Goal: Task Accomplishment & Management: Use online tool/utility

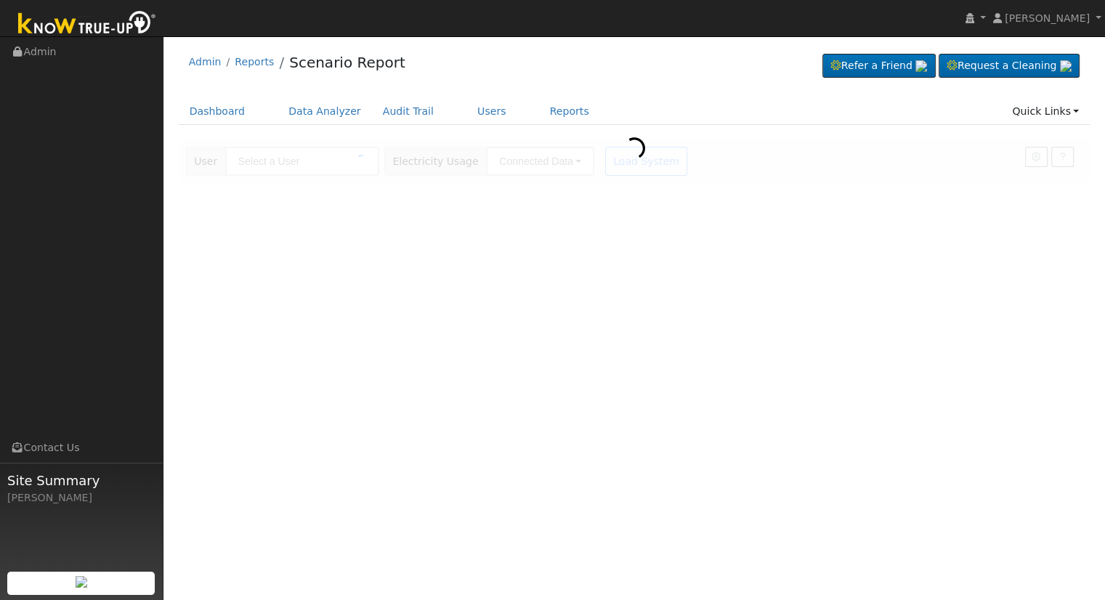
type input "[PERSON_NAME]"
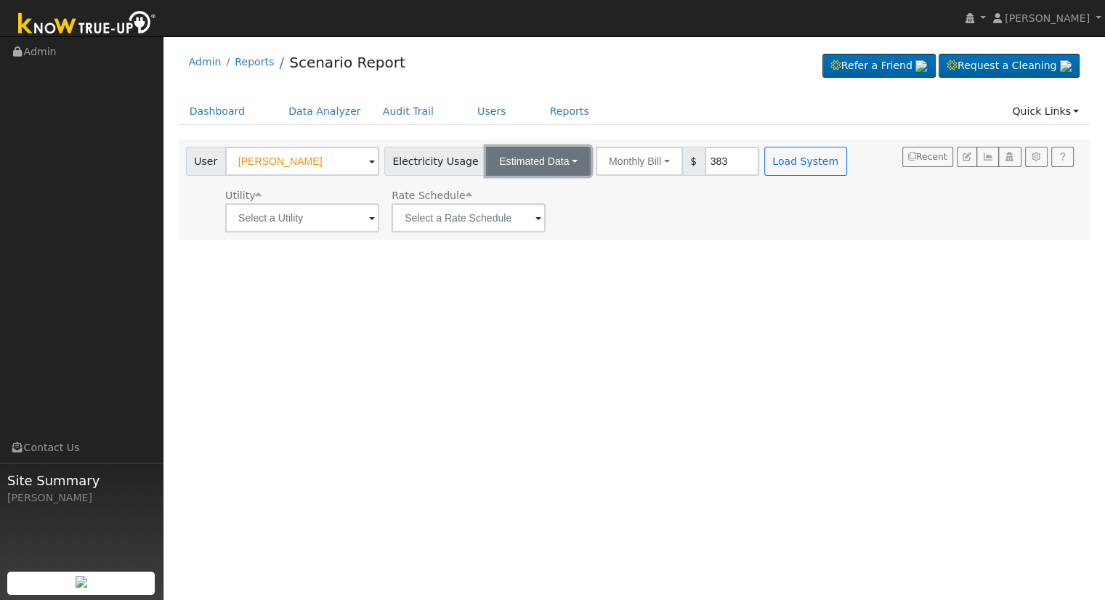
click at [528, 155] on button "Estimated Data" at bounding box center [538, 161] width 105 height 29
click at [528, 231] on link "CSV Data" at bounding box center [539, 235] width 103 height 20
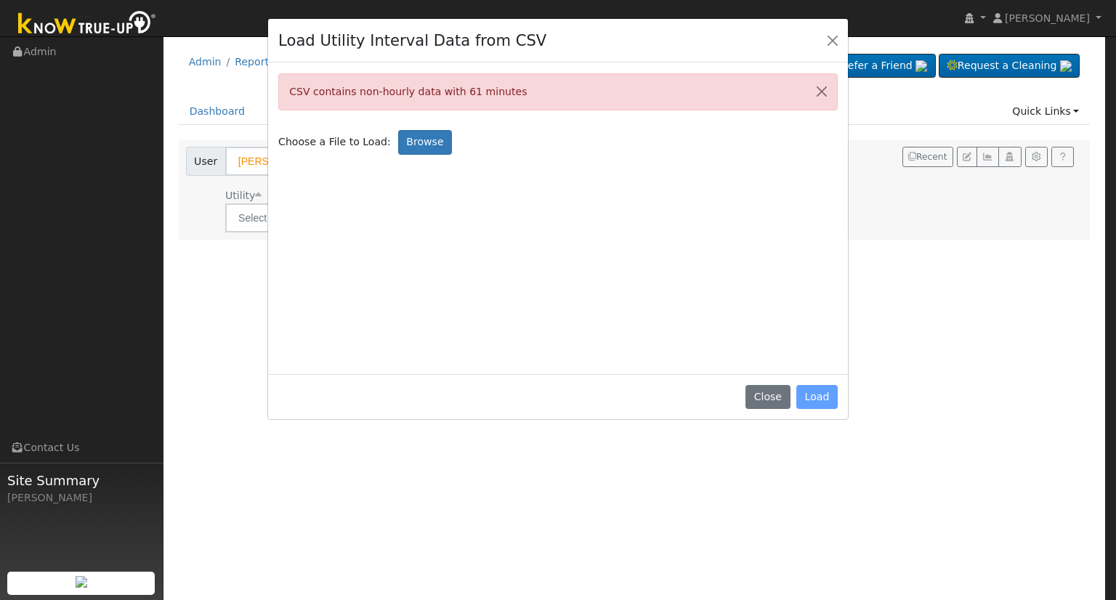
click at [811, 395] on div "Close Load" at bounding box center [558, 397] width 580 height 46
click at [827, 396] on div "Close Load" at bounding box center [558, 397] width 580 height 46
click at [823, 88] on button "Close" at bounding box center [822, 92] width 31 height 36
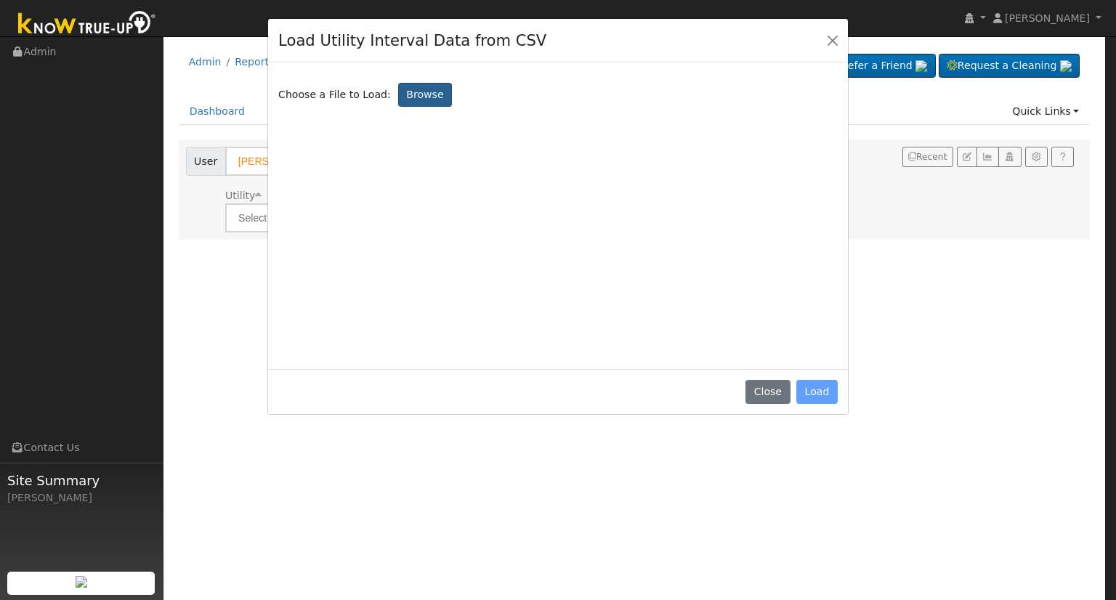
click at [400, 91] on label "Browse" at bounding box center [425, 95] width 54 height 25
click at [0, 0] on input "Browse" at bounding box center [0, 0] width 0 height 0
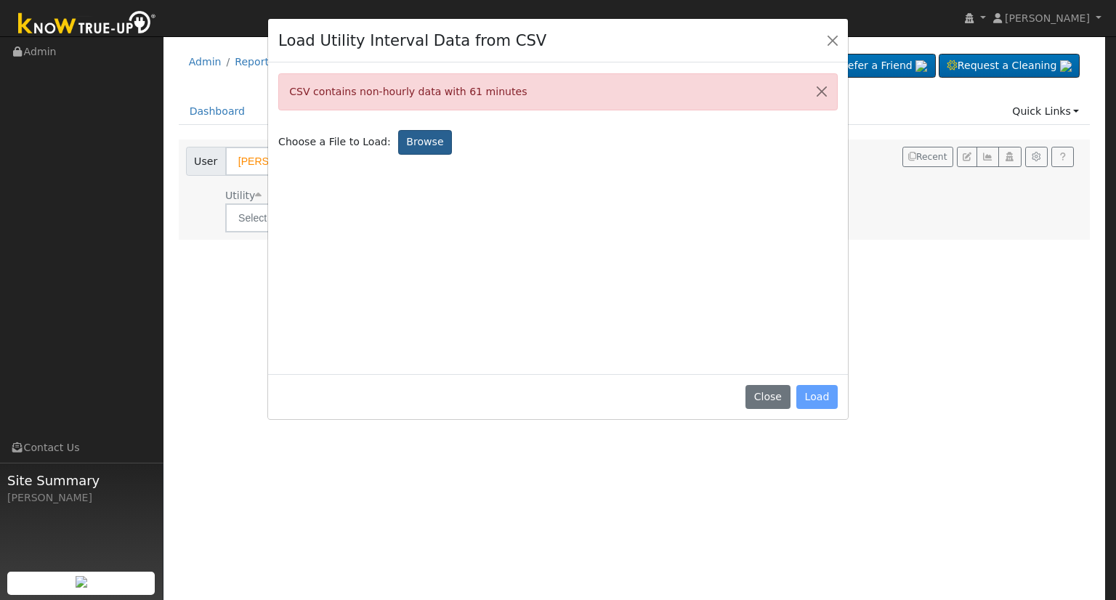
click at [418, 143] on label "Browse" at bounding box center [425, 142] width 54 height 25
click at [0, 0] on input "Browse" at bounding box center [0, 0] width 0 height 0
click at [776, 400] on button "Close" at bounding box center [767, 397] width 44 height 25
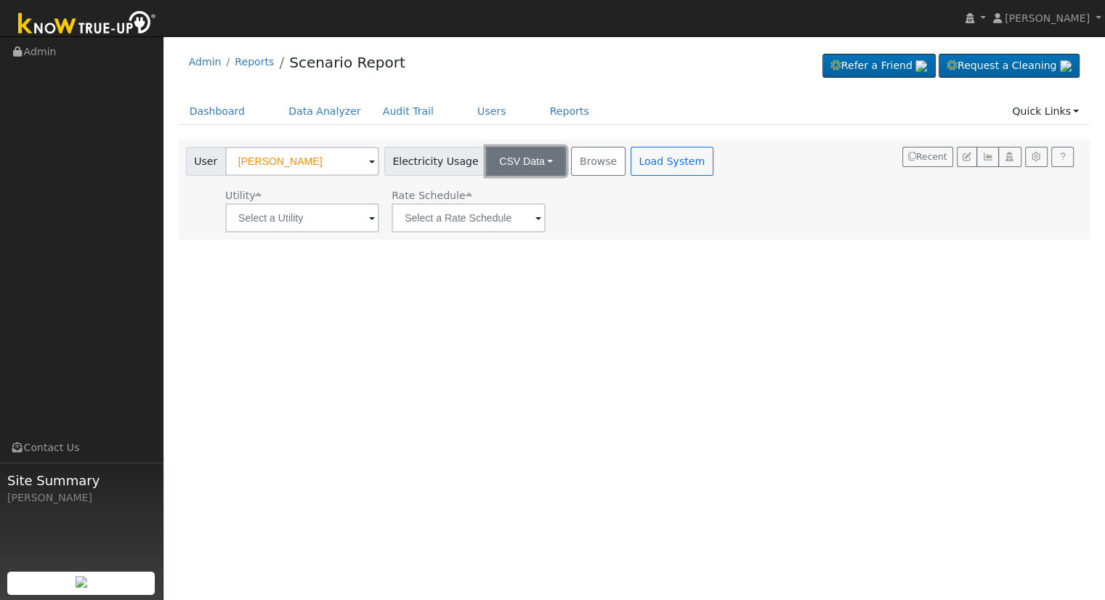
click at [524, 165] on button "CSV Data" at bounding box center [526, 161] width 80 height 29
click at [503, 210] on link "Estimated Data" at bounding box center [513, 214] width 103 height 20
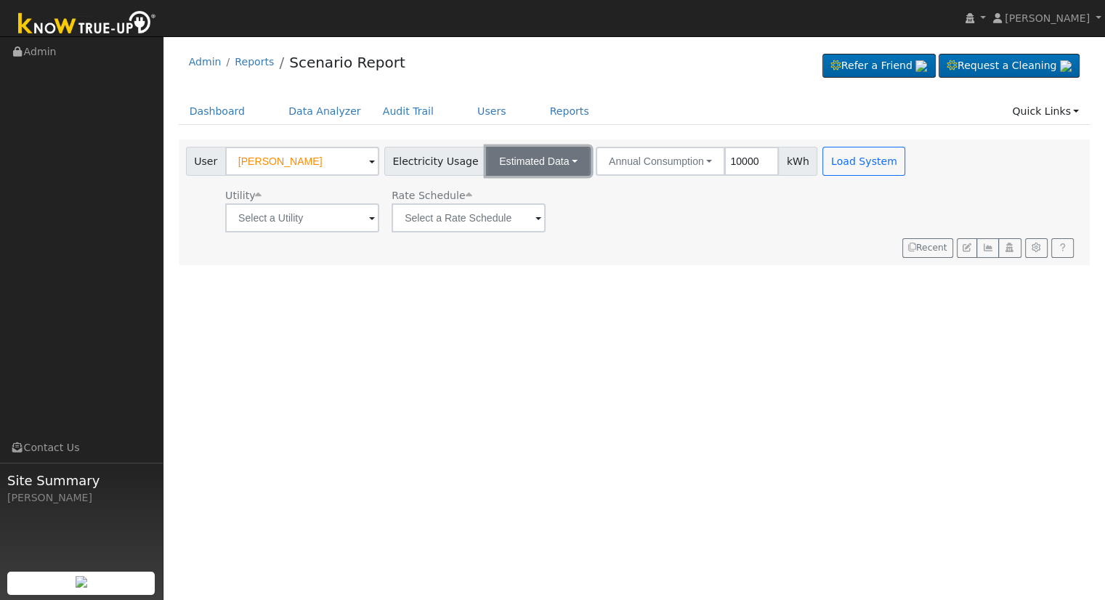
click at [529, 158] on button "Estimated Data" at bounding box center [538, 161] width 105 height 29
click at [530, 228] on link "CSV Data" at bounding box center [539, 235] width 103 height 20
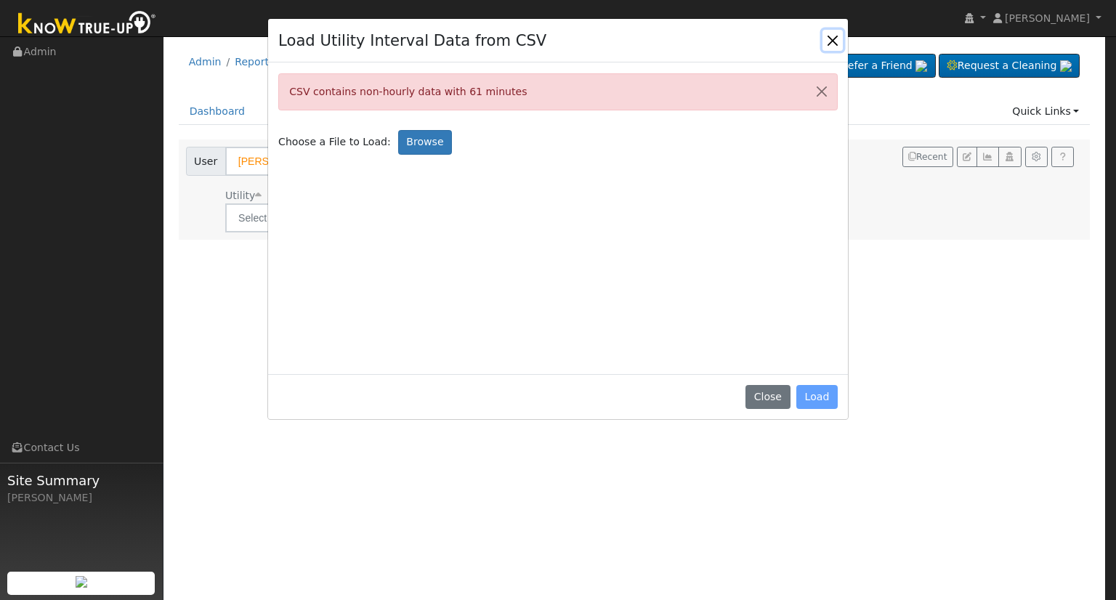
click at [833, 41] on button "Close" at bounding box center [833, 40] width 20 height 20
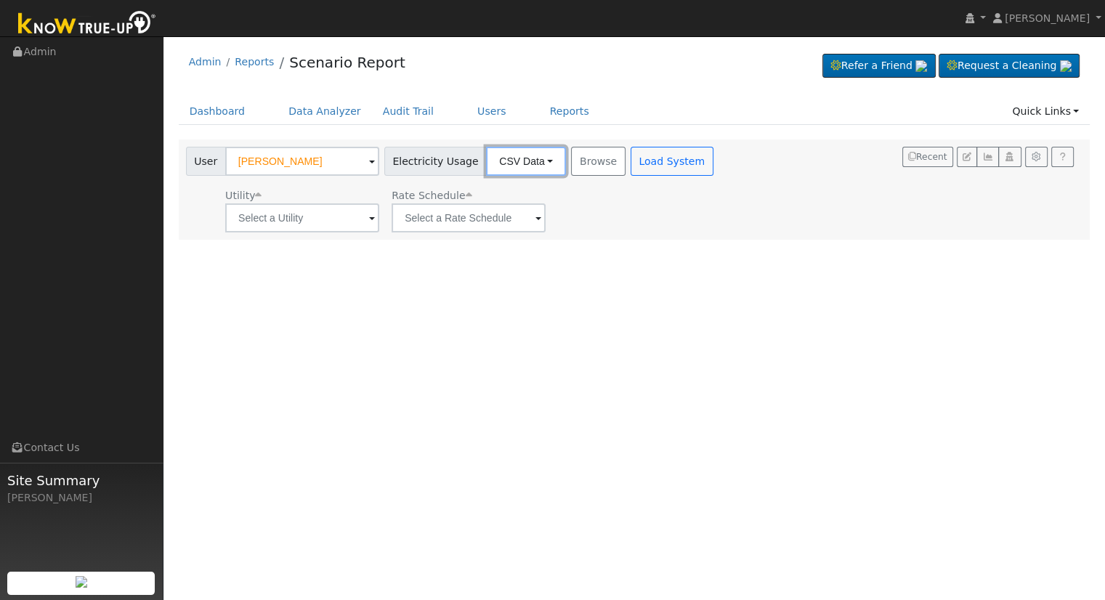
drag, startPoint x: 538, startPoint y: 157, endPoint x: 525, endPoint y: 193, distance: 37.9
click at [538, 157] on button "CSV Data" at bounding box center [526, 161] width 80 height 29
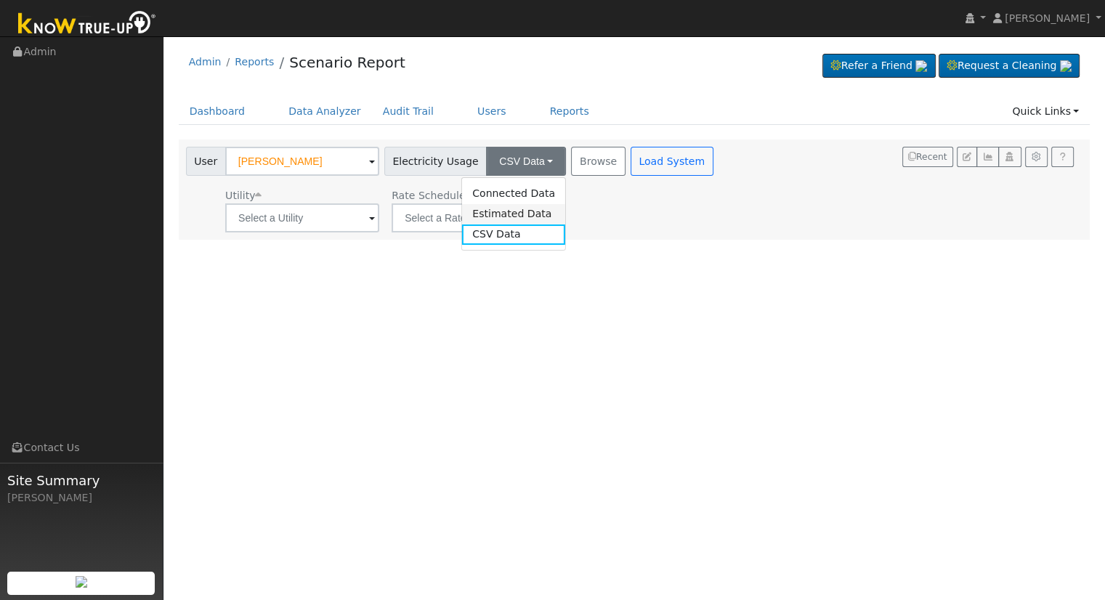
click at [511, 214] on link "Estimated Data" at bounding box center [513, 214] width 103 height 20
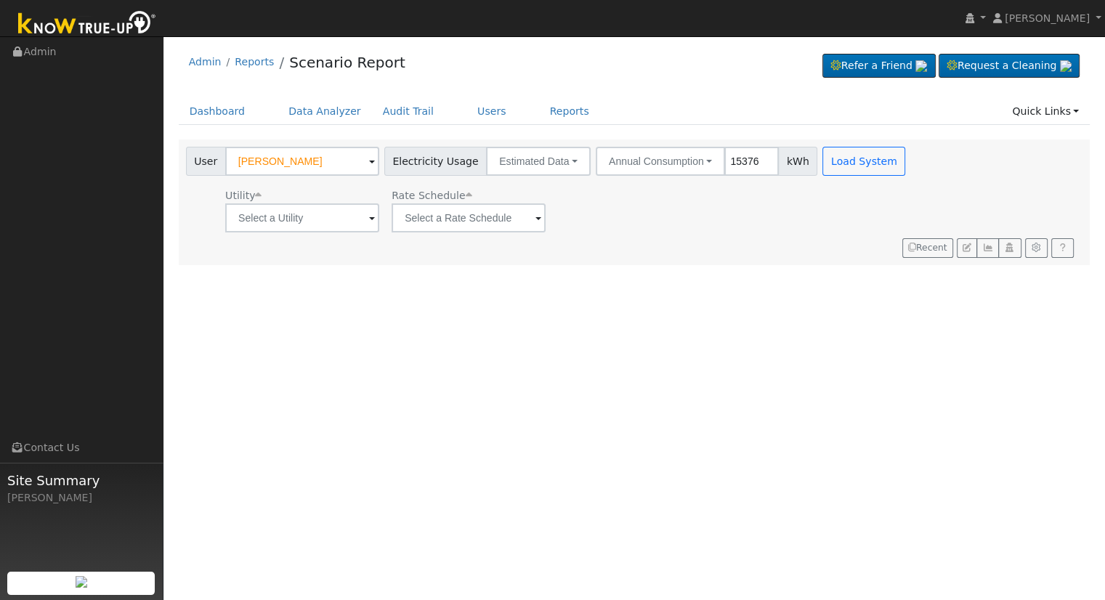
type input "15376"
click at [340, 217] on input "text" at bounding box center [302, 217] width 154 height 29
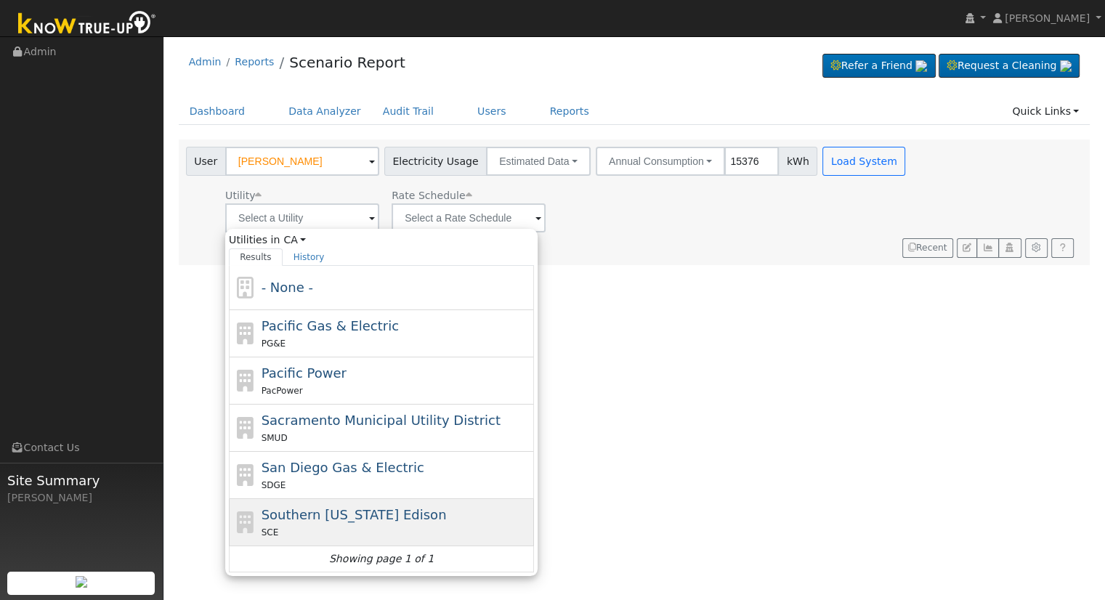
click at [365, 512] on span "Southern California Edison" at bounding box center [354, 514] width 185 height 15
type input "Southern California Edison"
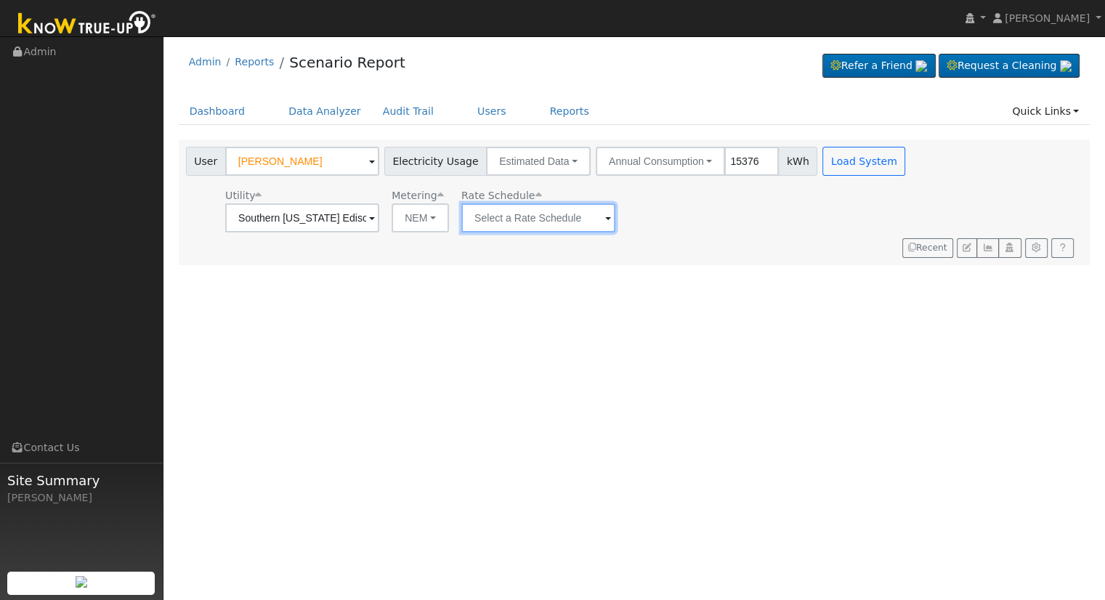
click at [491, 210] on input "text" at bounding box center [538, 217] width 154 height 29
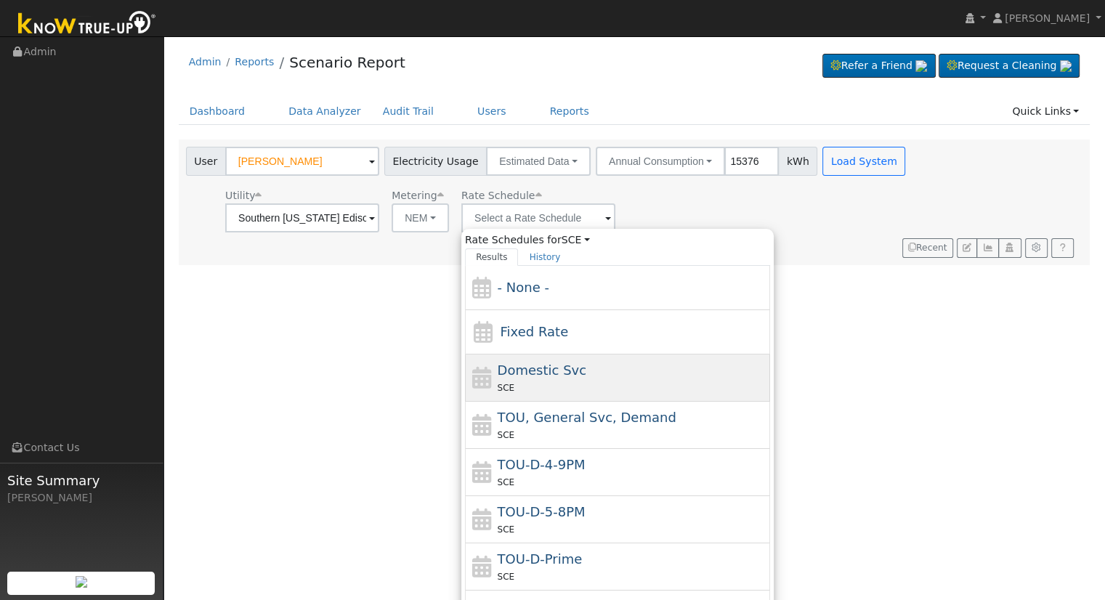
click at [549, 380] on div "SCE" at bounding box center [633, 387] width 270 height 15
type input "Domestic Svc"
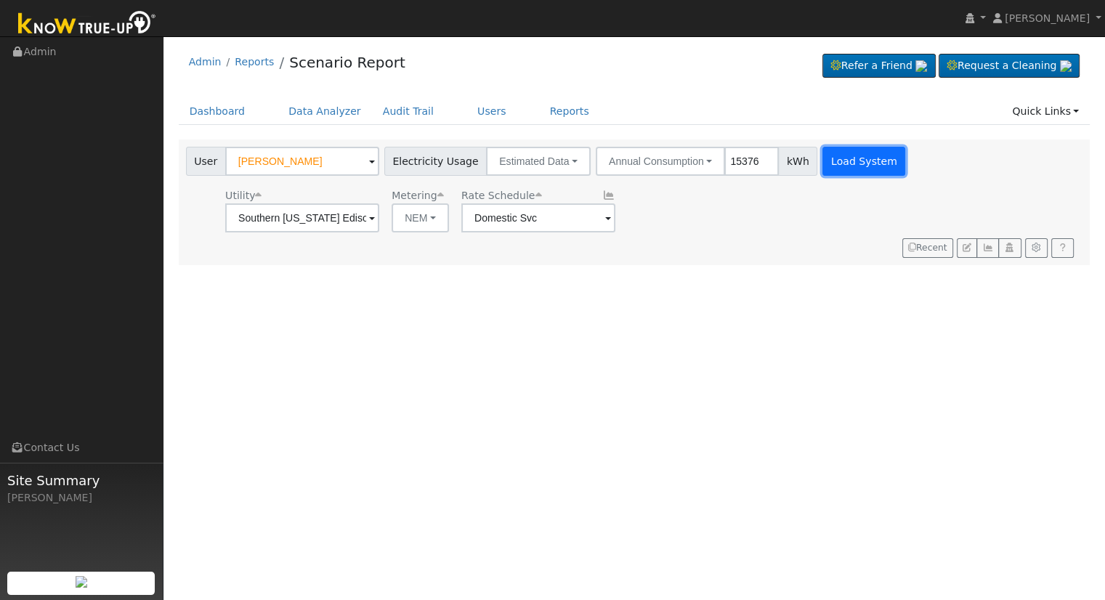
click at [848, 157] on button "Load System" at bounding box center [864, 161] width 83 height 29
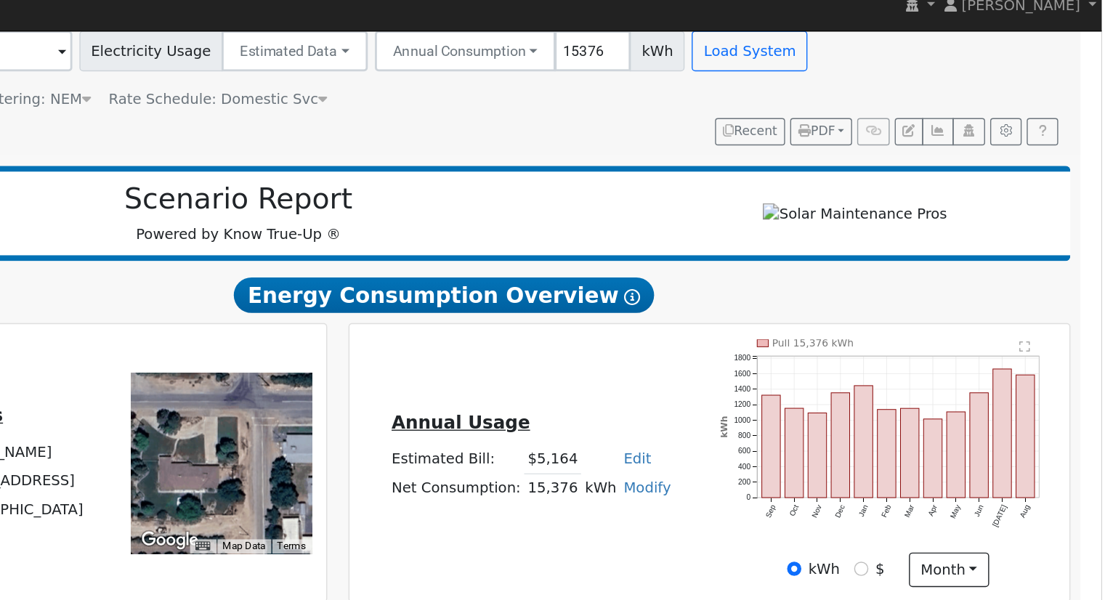
scroll to position [65, 0]
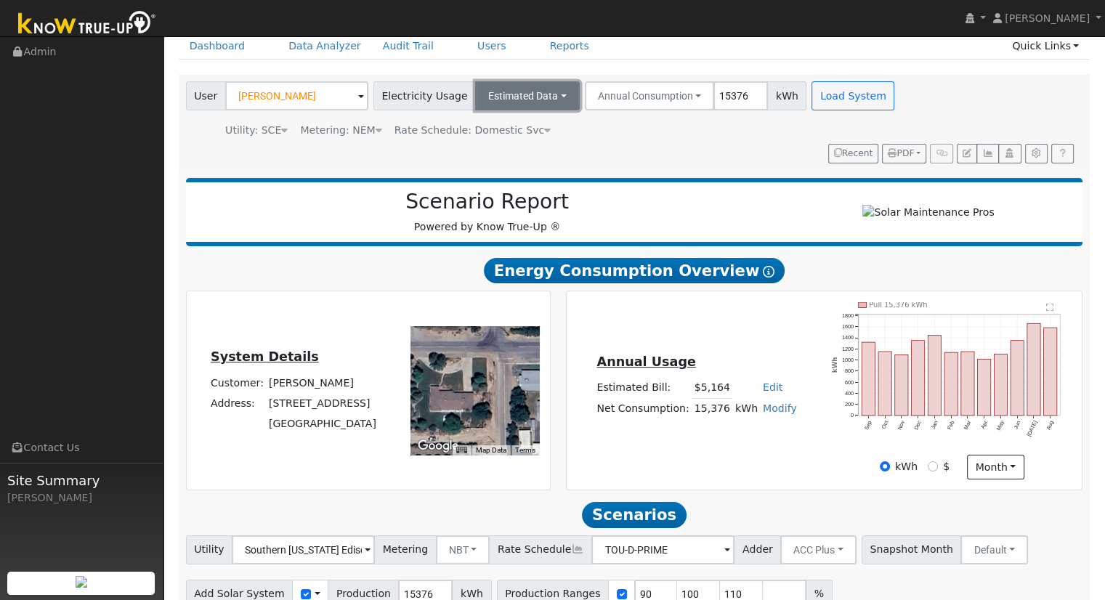
click at [532, 100] on button "Estimated Data" at bounding box center [527, 95] width 105 height 29
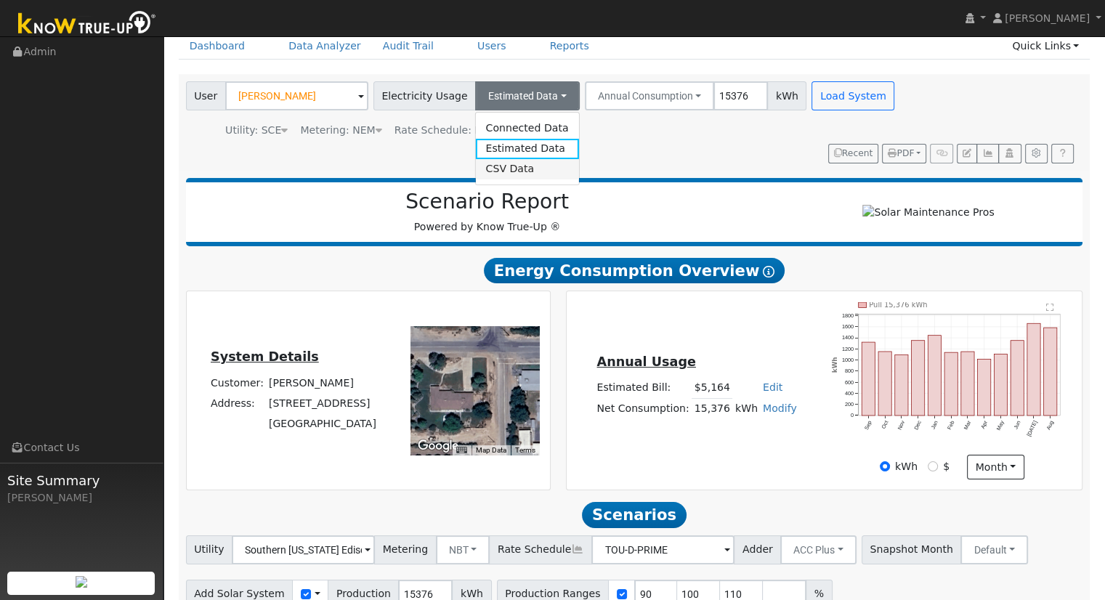
click at [503, 170] on link "CSV Data" at bounding box center [526, 169] width 103 height 20
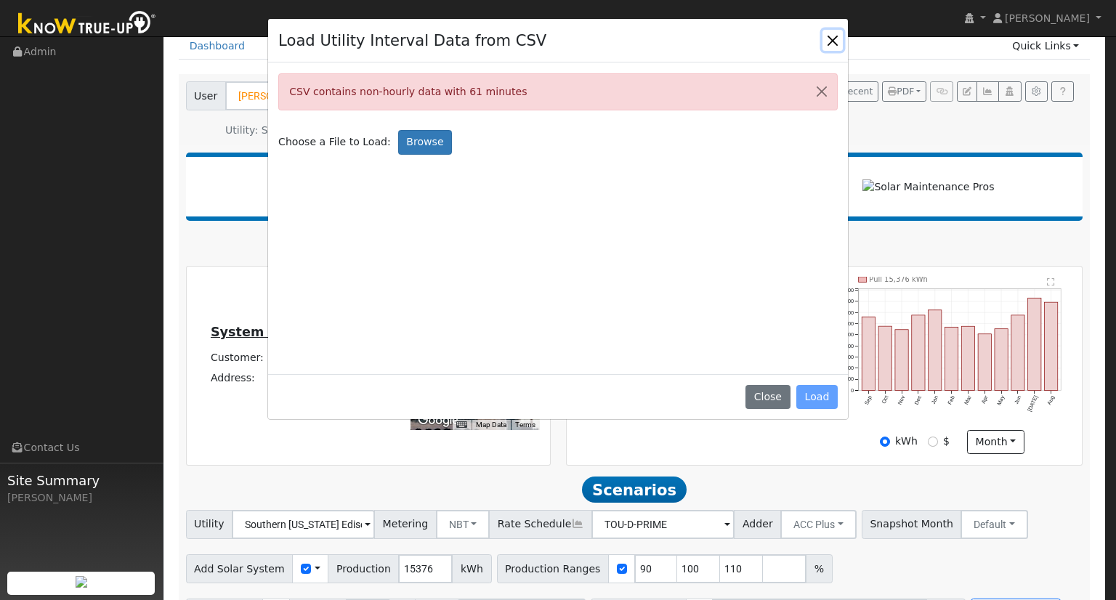
click at [831, 41] on button "Close" at bounding box center [833, 40] width 20 height 20
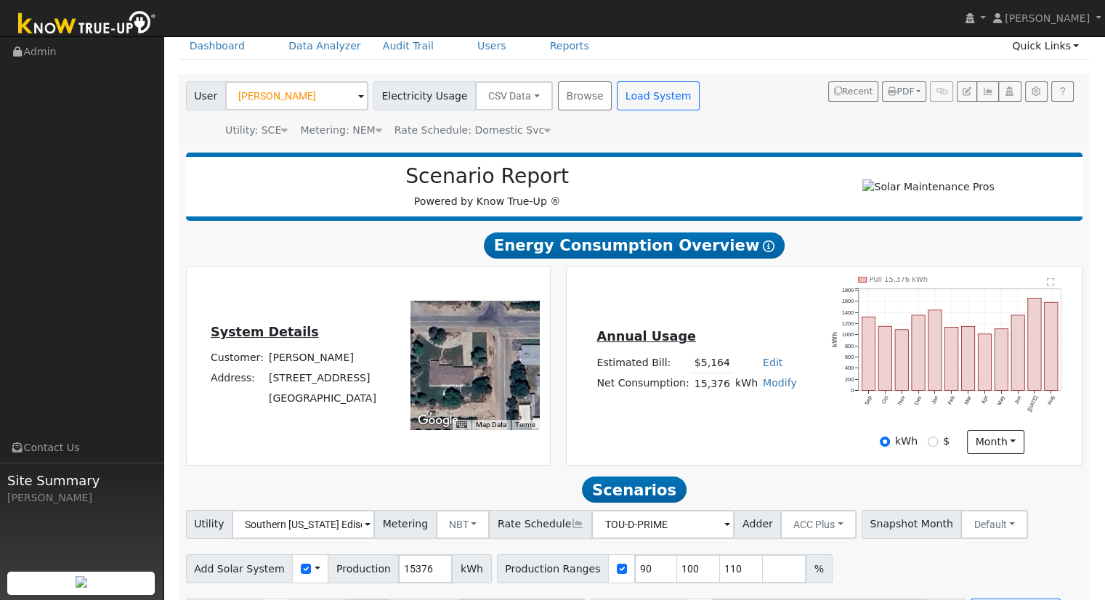
click at [763, 367] on link "Edit" at bounding box center [773, 363] width 20 height 12
type input "6453"
click at [740, 309] on div "Annual Usage Estimated Bill: $6,453 Edit Estimated Bill $ 6453 Annual Net Consu…" at bounding box center [824, 365] width 511 height 177
click at [723, 461] on div "Annual Usage Estimated Bill: $6,453 Edit Estimated Bill $ 6453 Annual Net Consu…" at bounding box center [825, 366] width 516 height 198
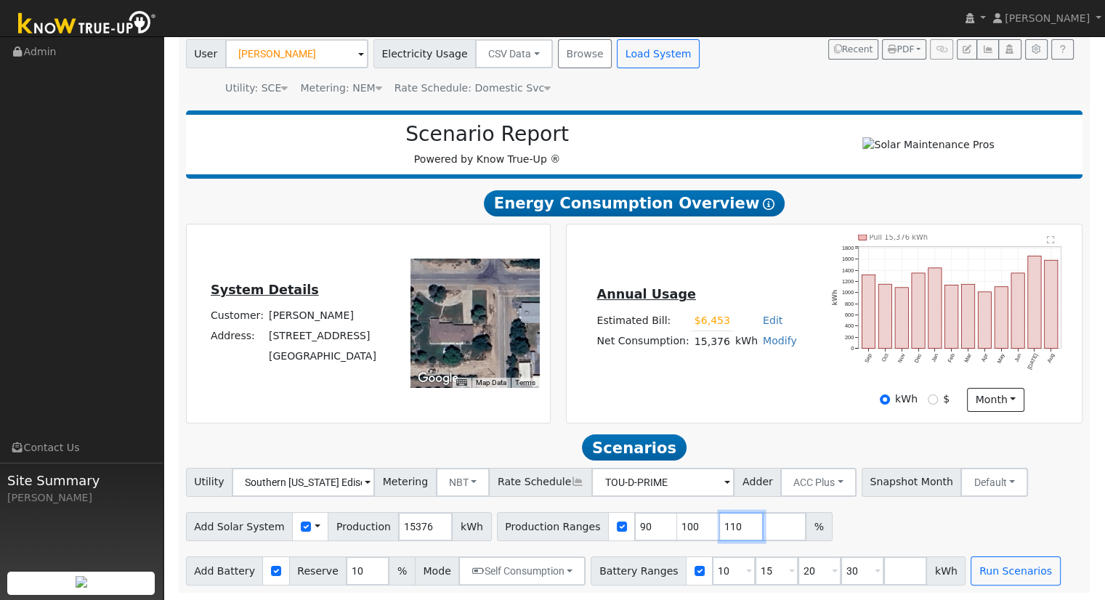
click at [720, 525] on input "110" at bounding box center [742, 526] width 44 height 29
type input "1"
click at [764, 315] on link "Edit" at bounding box center [773, 321] width 20 height 12
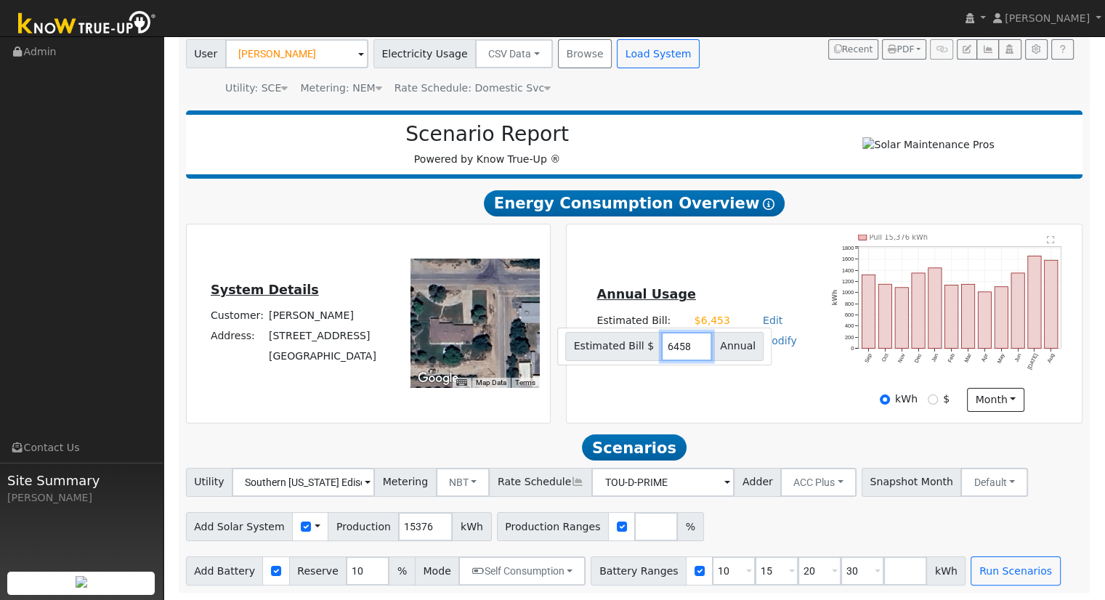
type input "6458"
click at [710, 359] on div "Annual Usage Estimated Bill: $6,458 Edit Estimated Bill $ 6458 Annual Net Consu…" at bounding box center [696, 324] width 255 height 78
click at [634, 533] on input "number" at bounding box center [656, 526] width 44 height 29
click at [634, 530] on input "number" at bounding box center [656, 526] width 44 height 29
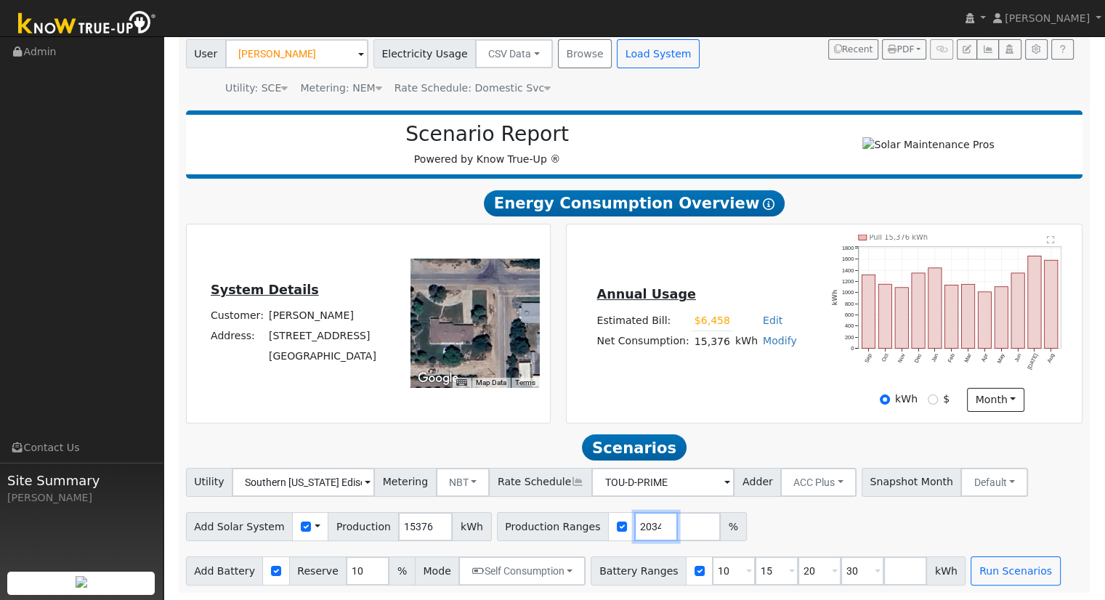
scroll to position [0, 32]
type input "124.720343"
click at [841, 575] on input "30" at bounding box center [863, 571] width 44 height 29
type input "3"
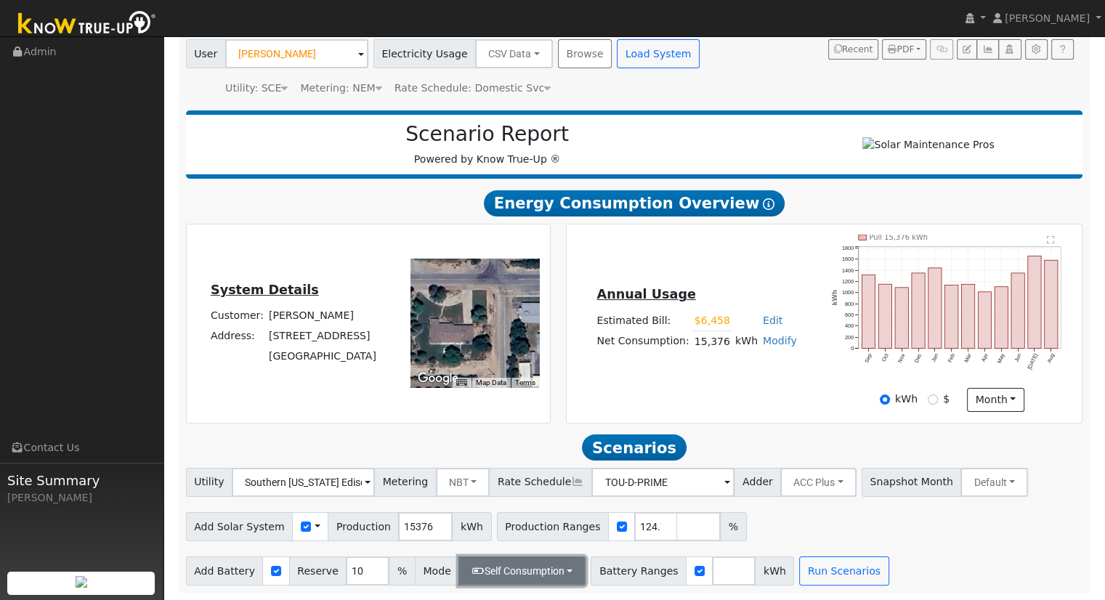
click at [543, 577] on button "Self Consumption" at bounding box center [521, 571] width 127 height 29
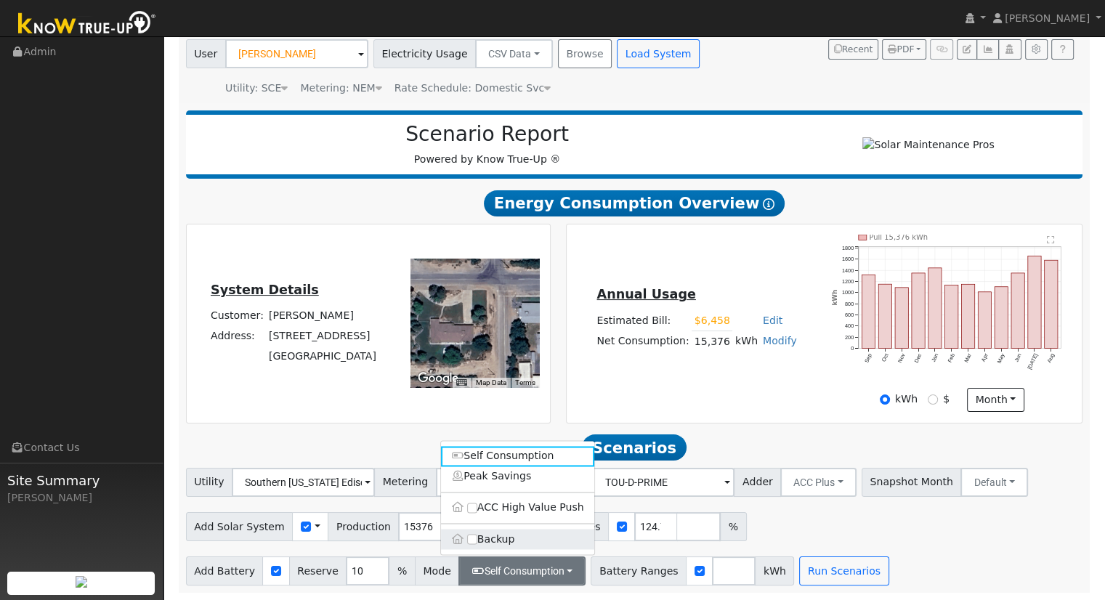
click at [491, 547] on label "Backup" at bounding box center [517, 539] width 153 height 20
click at [477, 544] on input "Backup" at bounding box center [472, 539] width 10 height 10
type input "20"
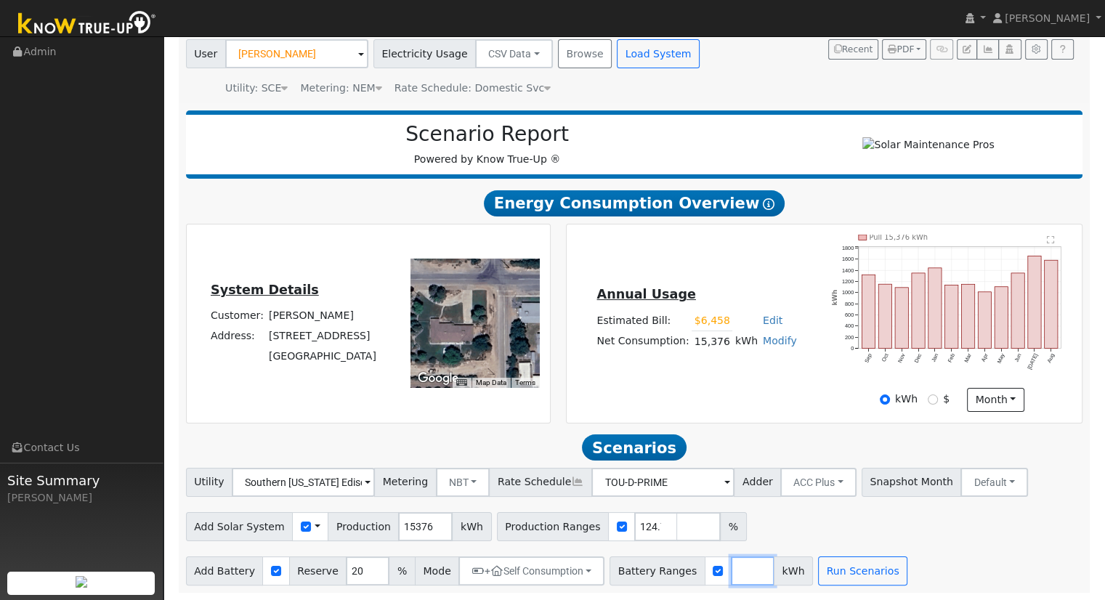
click at [735, 570] on input "number" at bounding box center [753, 571] width 44 height 29
type input "27"
click at [884, 565] on button "Run Scenarios" at bounding box center [905, 571] width 89 height 29
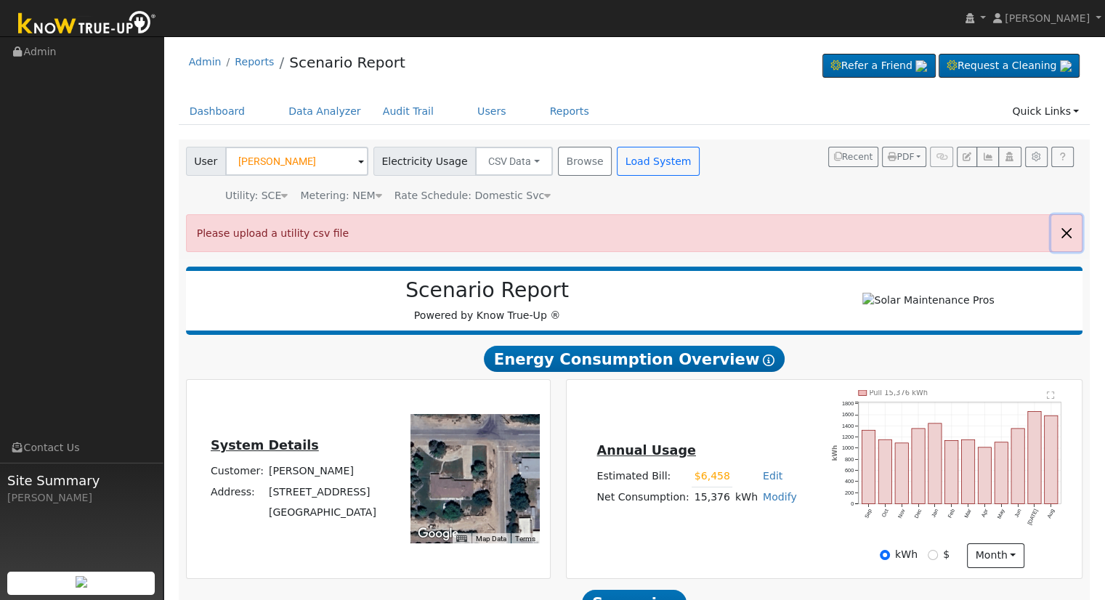
click at [1067, 233] on button "button" at bounding box center [1066, 233] width 31 height 36
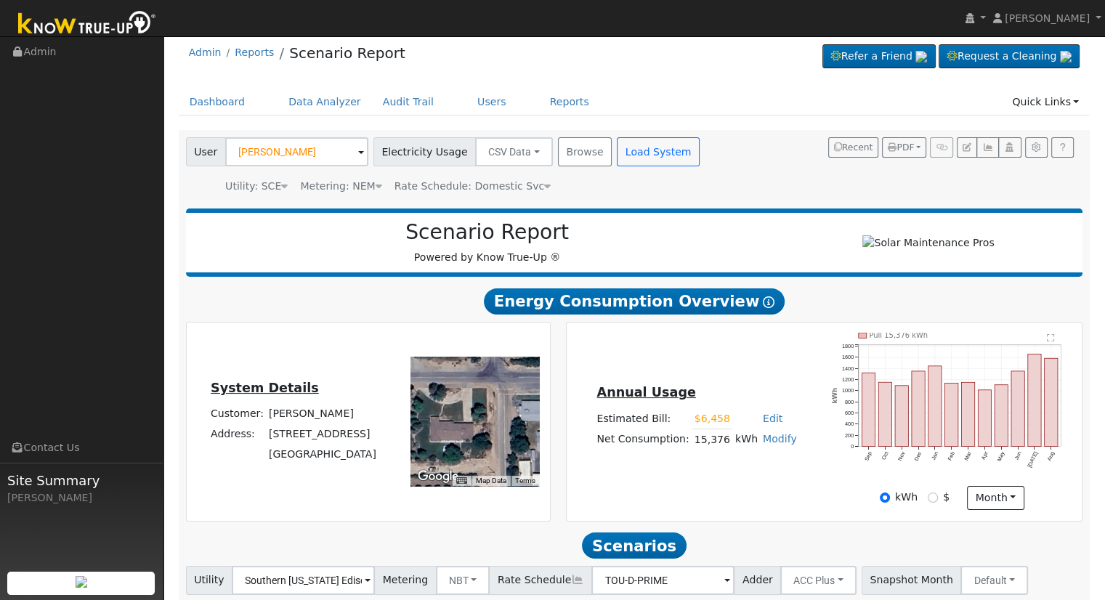
scroll to position [113, 0]
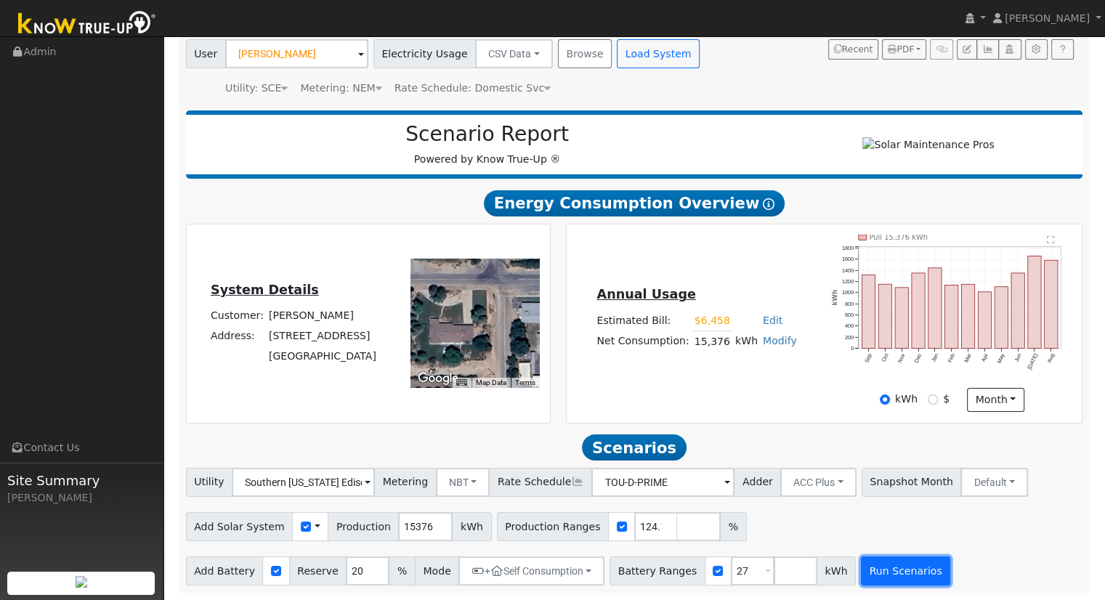
click at [865, 573] on button "Run Scenarios" at bounding box center [905, 571] width 89 height 29
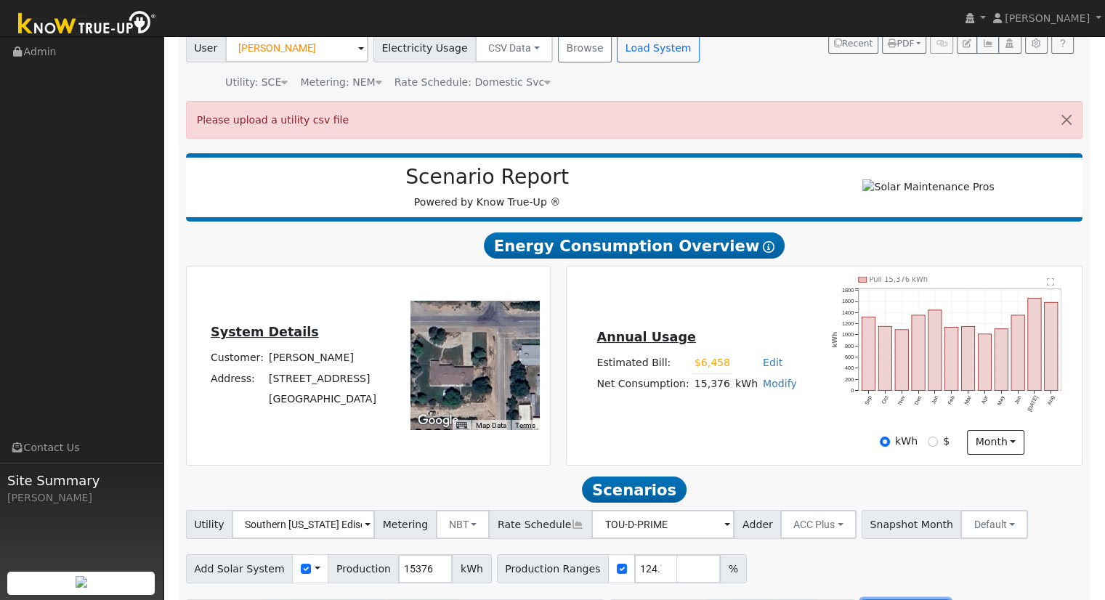
scroll to position [0, 0]
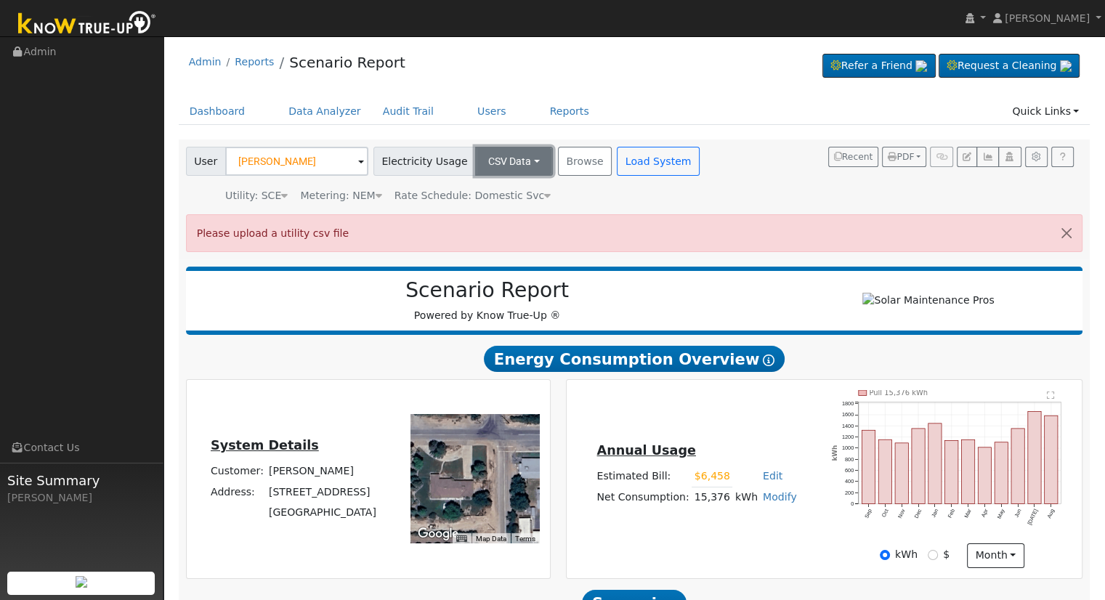
click at [516, 155] on button "CSV Data" at bounding box center [514, 161] width 78 height 29
click at [502, 211] on link "Estimated Data" at bounding box center [499, 214] width 103 height 20
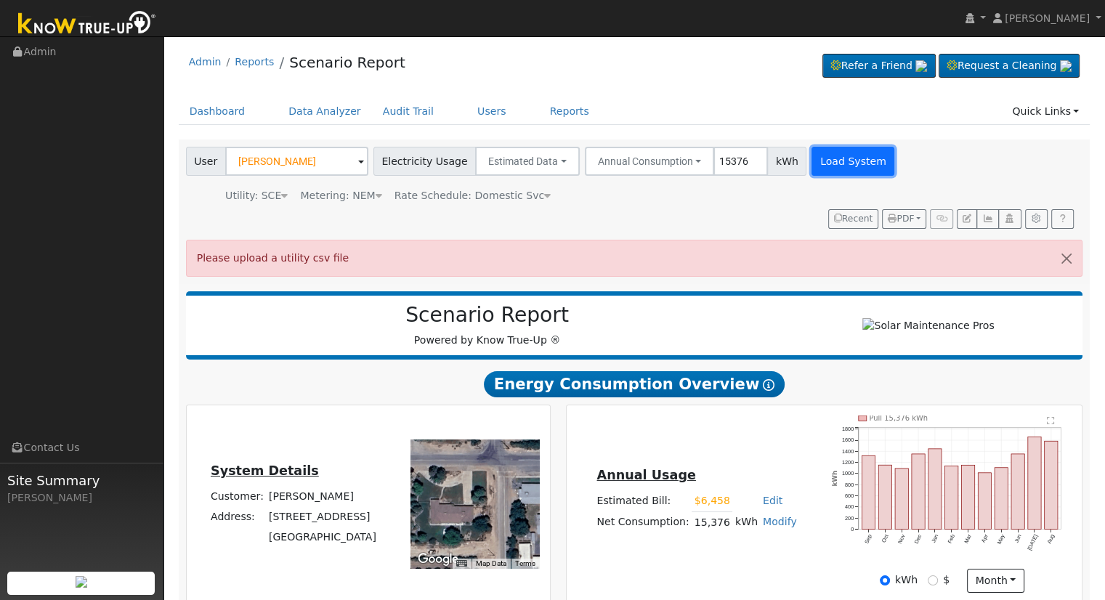
click at [834, 161] on button "Load System" at bounding box center [853, 161] width 83 height 29
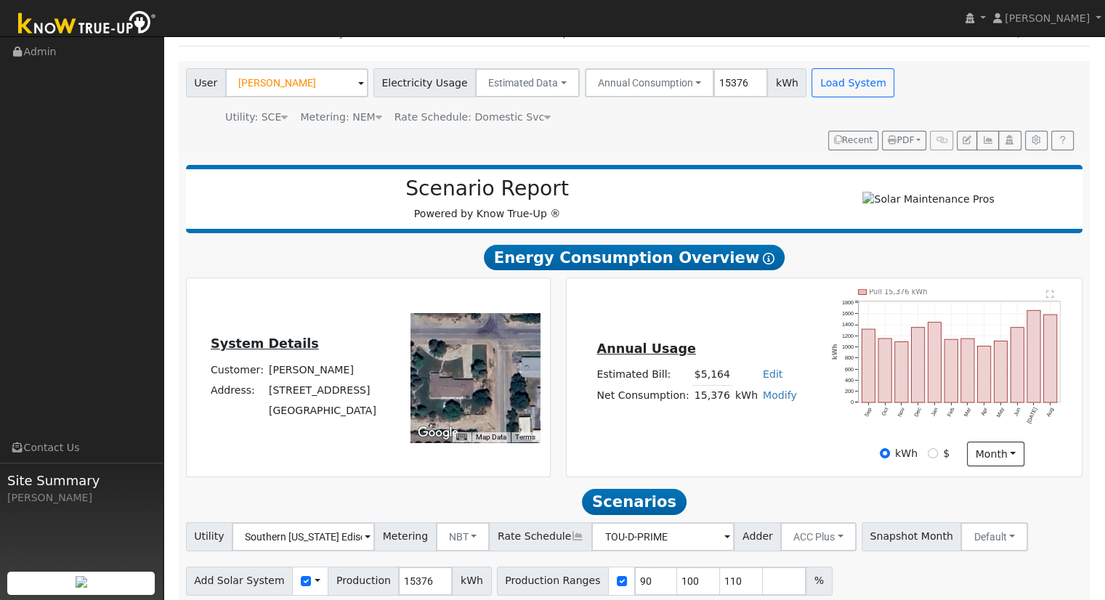
scroll to position [139, 0]
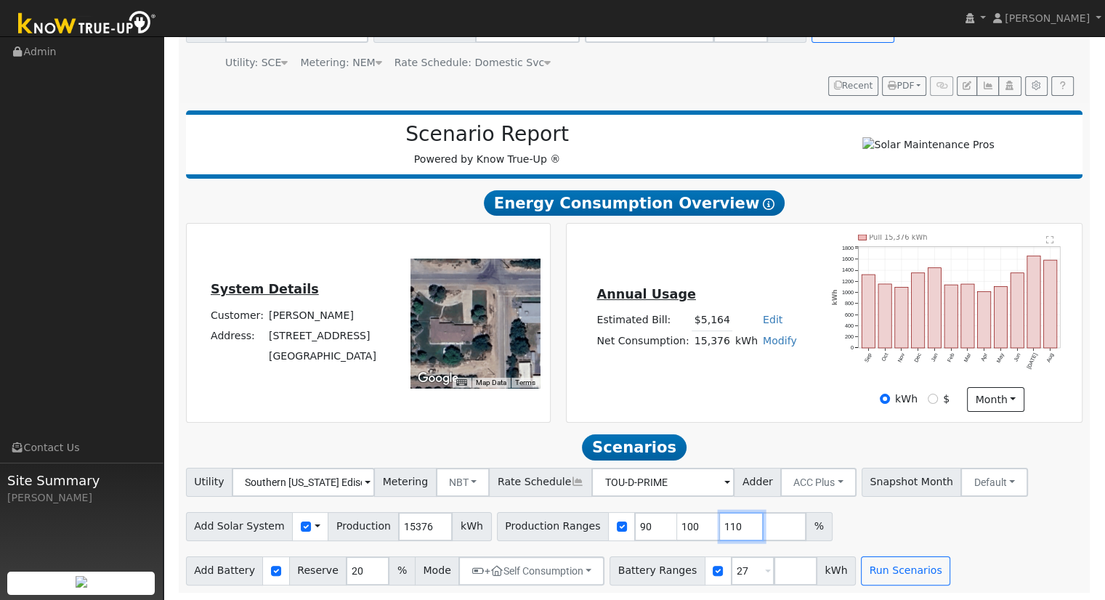
click at [720, 522] on input "110" at bounding box center [742, 526] width 44 height 29
type input "110"
type input "1"
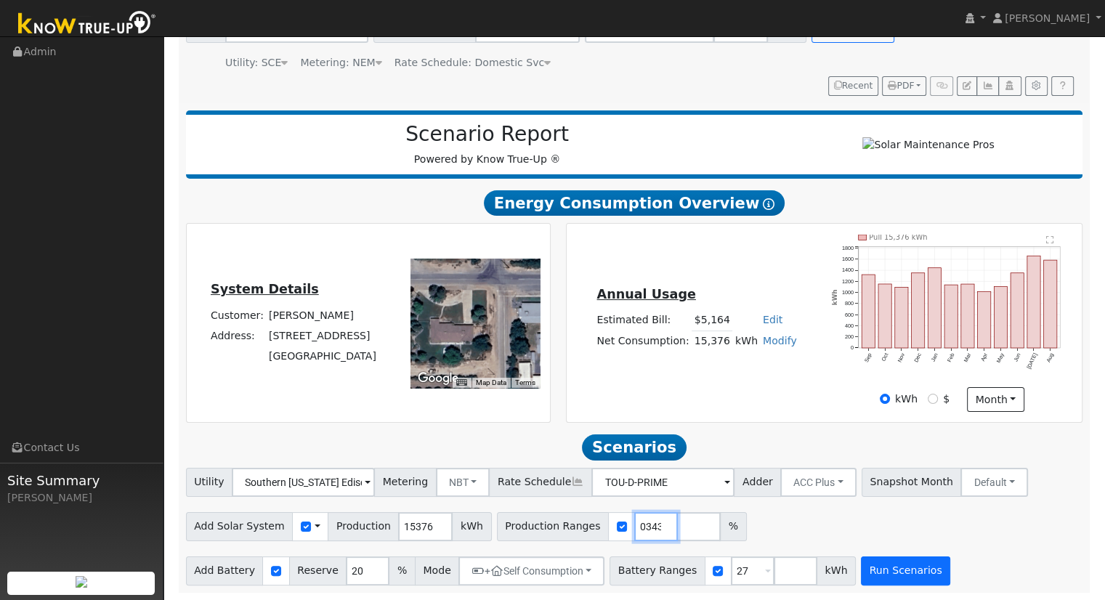
type input "124.720343"
click at [882, 573] on button "Run Scenarios" at bounding box center [905, 571] width 89 height 29
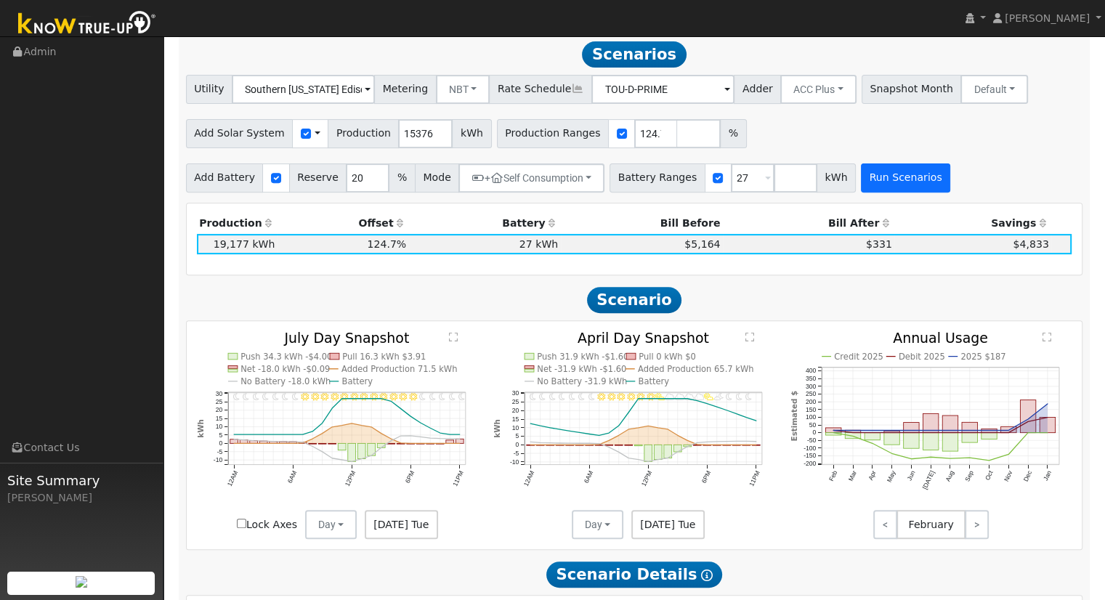
scroll to position [528, 0]
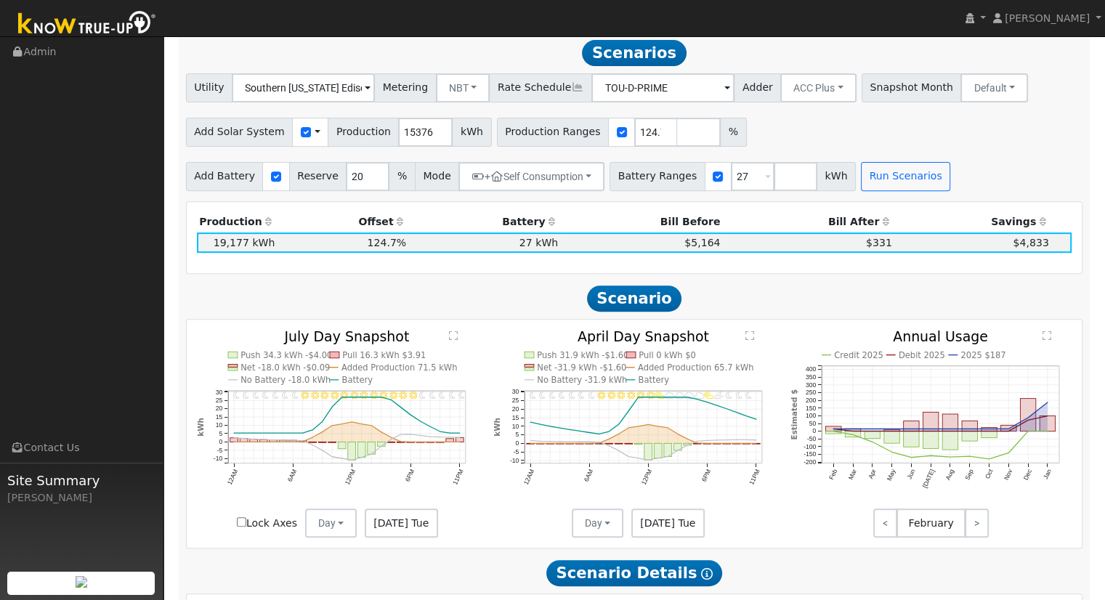
click at [770, 292] on h2 "Scenario" at bounding box center [634, 298] width 897 height 27
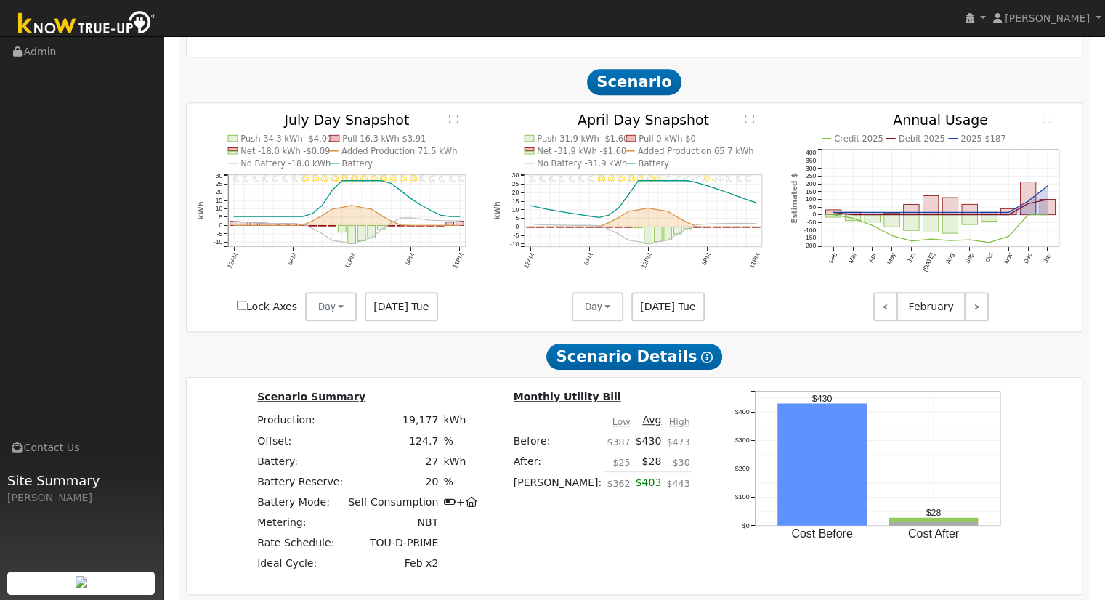
scroll to position [963, 0]
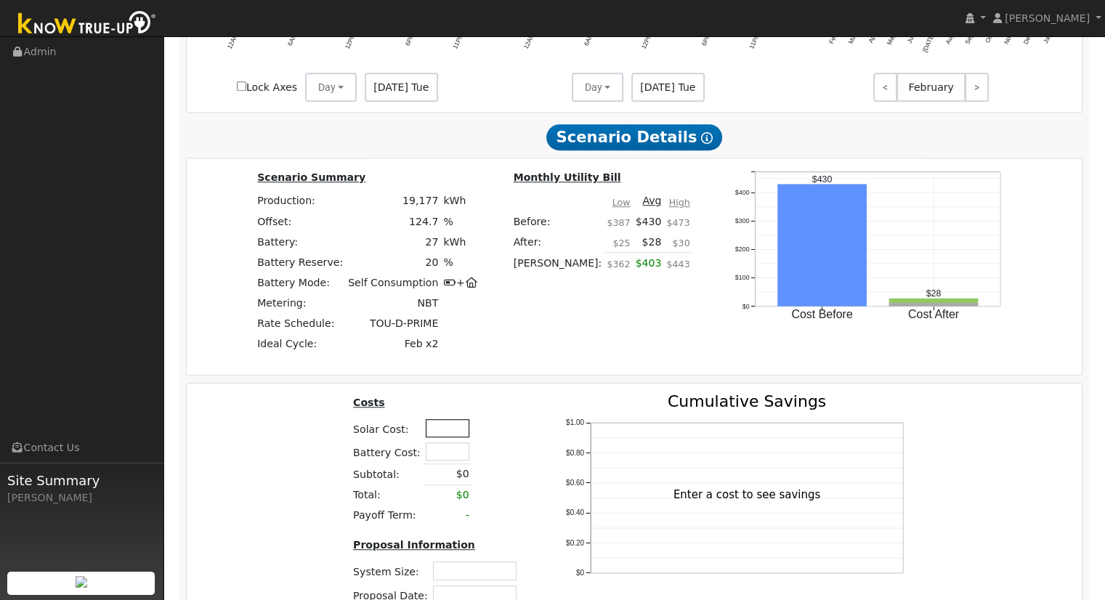
click at [429, 435] on input "text" at bounding box center [448, 428] width 44 height 18
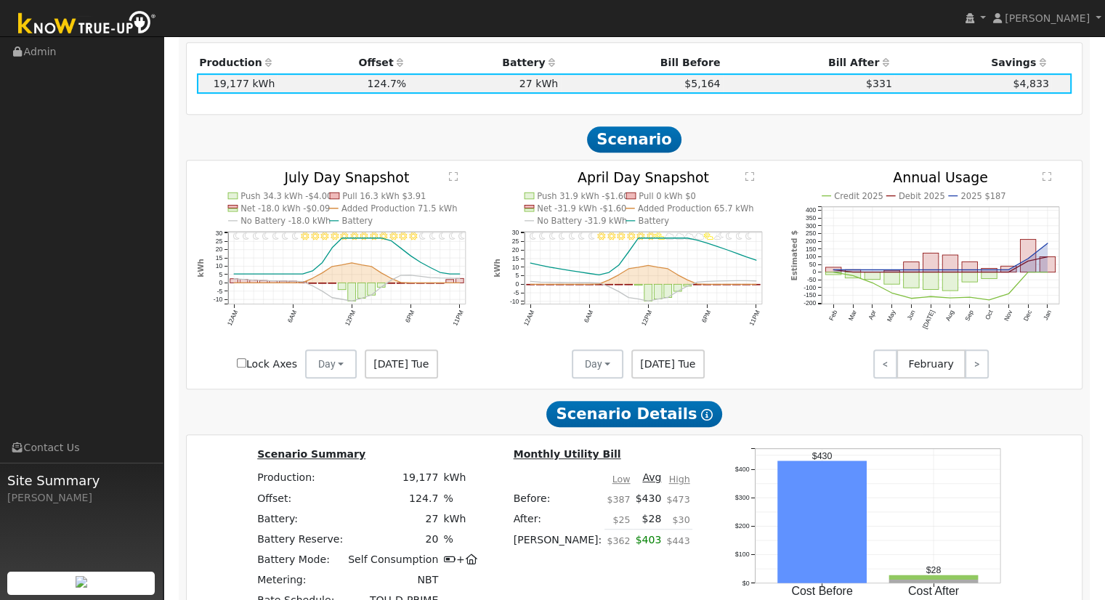
scroll to position [891, 0]
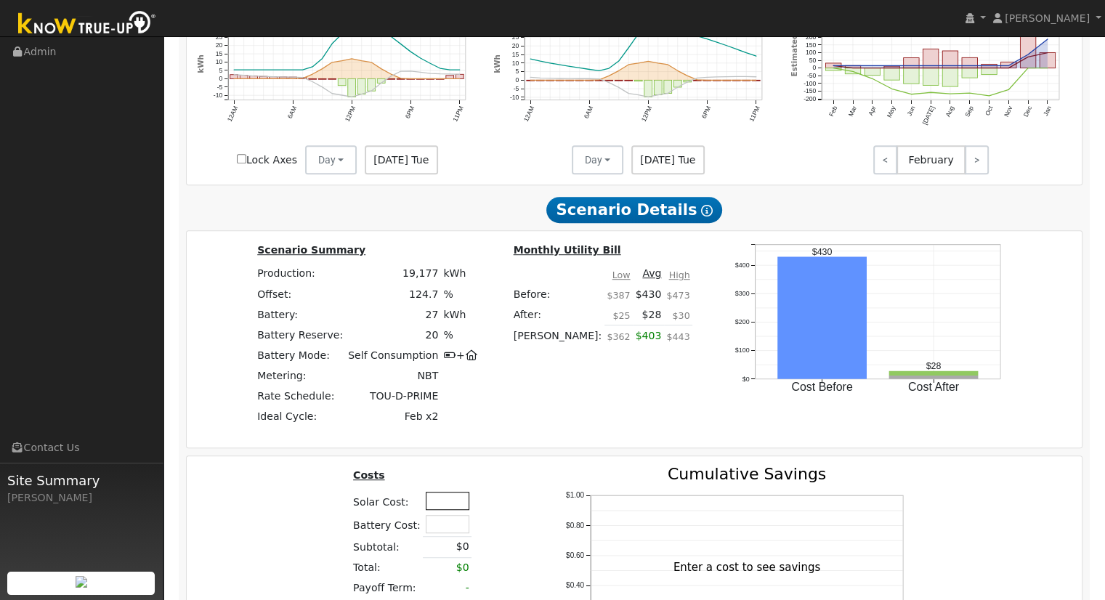
click at [442, 501] on input "text" at bounding box center [448, 501] width 44 height 18
type input "$69,860"
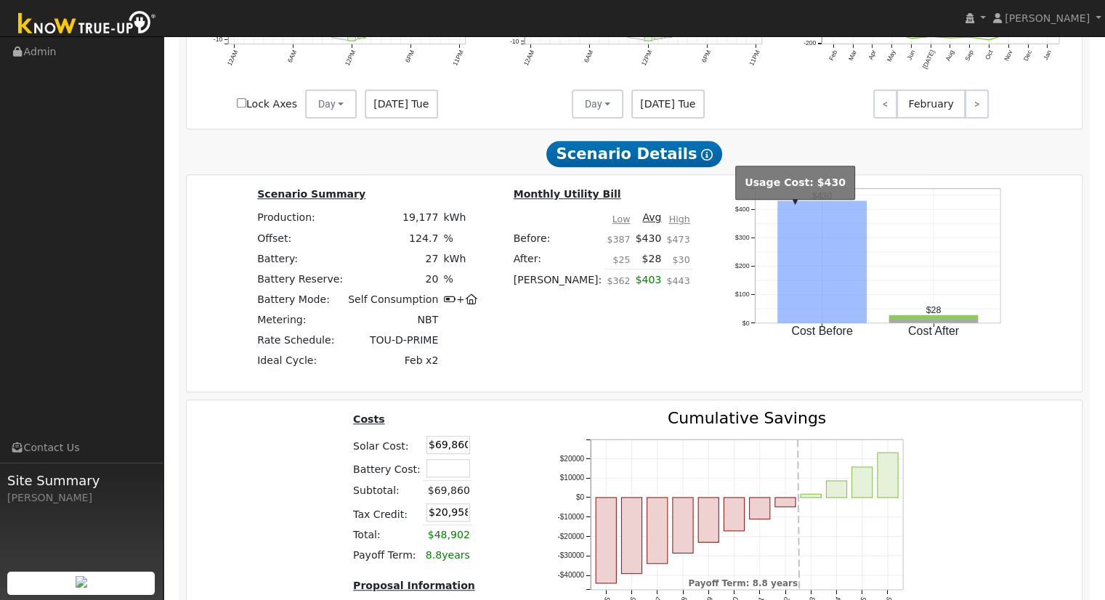
scroll to position [963, 0]
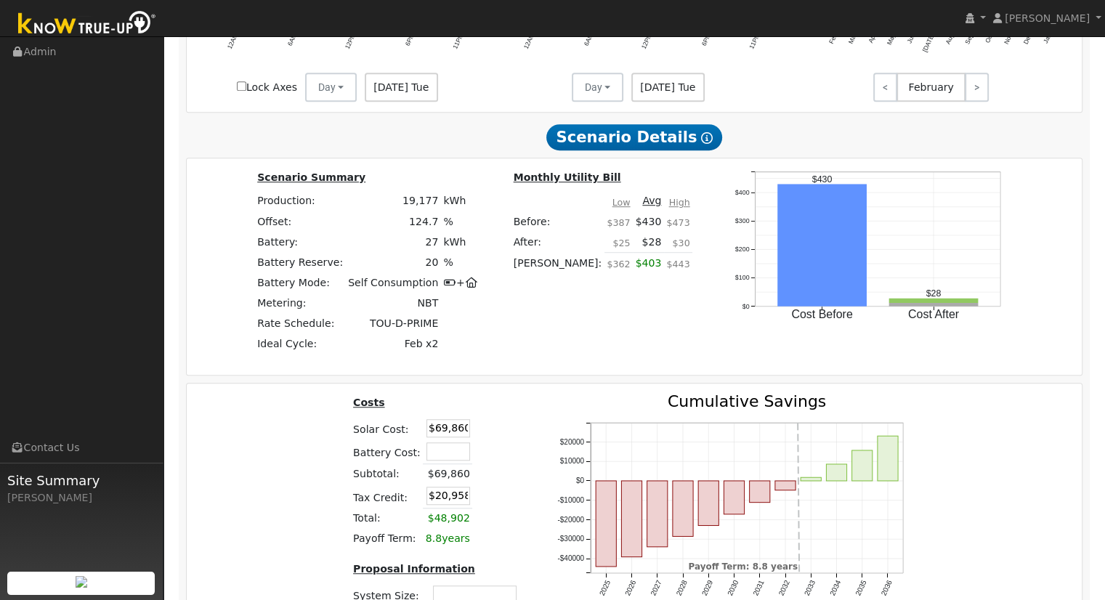
drag, startPoint x: 392, startPoint y: 426, endPoint x: 360, endPoint y: 421, distance: 31.5
click at [361, 421] on table "Costs Solar Cost: $69,860 Battery Cost: Subtotal: $69,860 Tax Credit: $20,958 T…" at bounding box center [438, 471] width 174 height 155
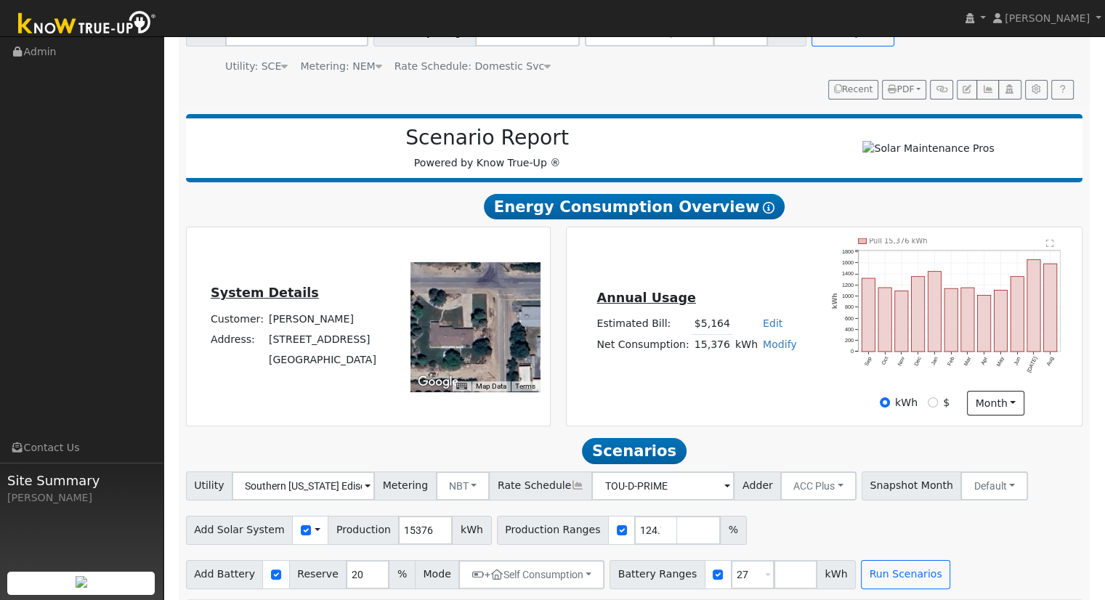
scroll to position [218, 0]
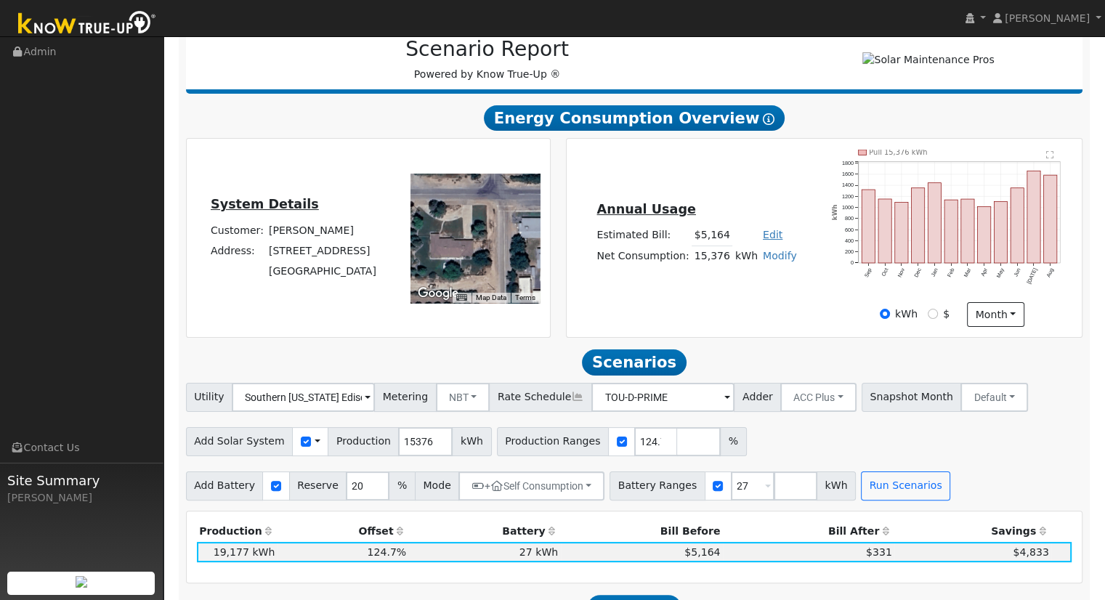
click at [768, 241] on link "Edit" at bounding box center [773, 235] width 20 height 12
type input "6458"
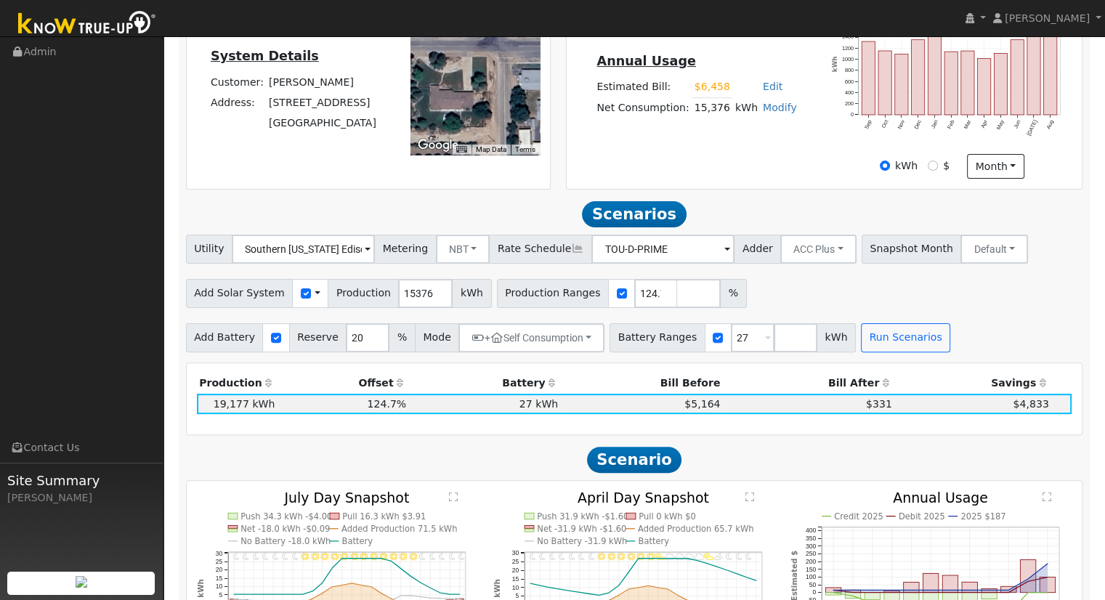
scroll to position [349, 0]
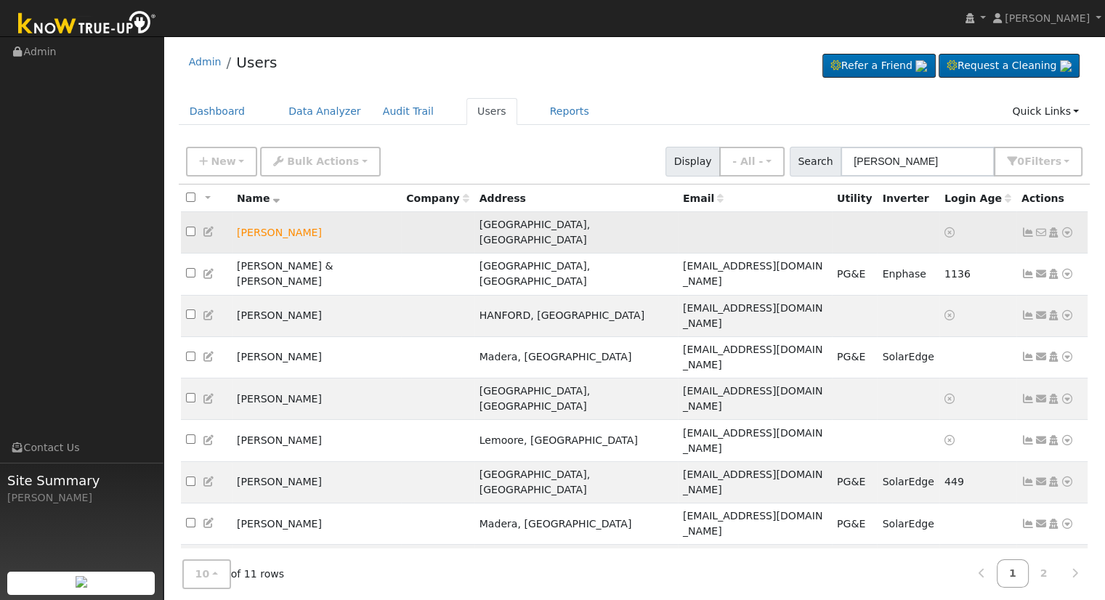
click at [1063, 227] on icon at bounding box center [1067, 232] width 13 height 10
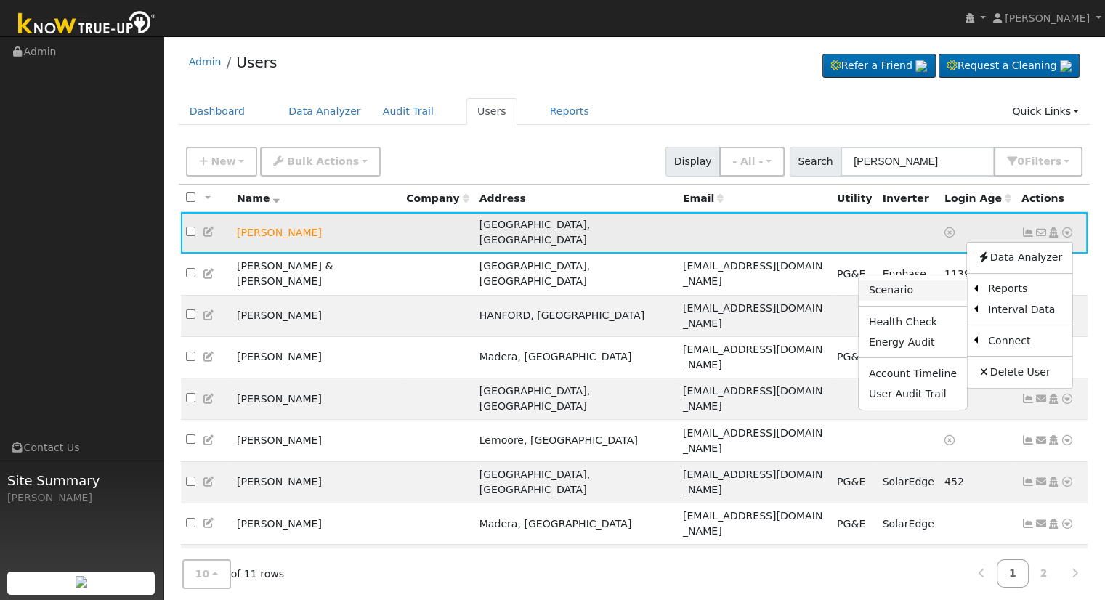
click at [921, 280] on link "Scenario" at bounding box center [913, 290] width 108 height 20
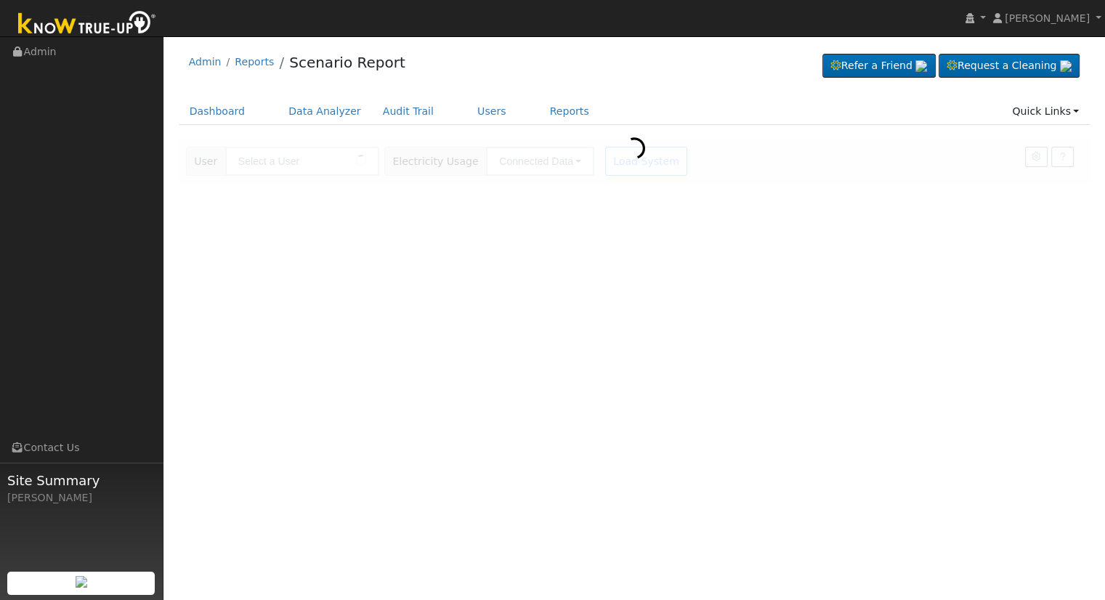
type input "[PERSON_NAME]"
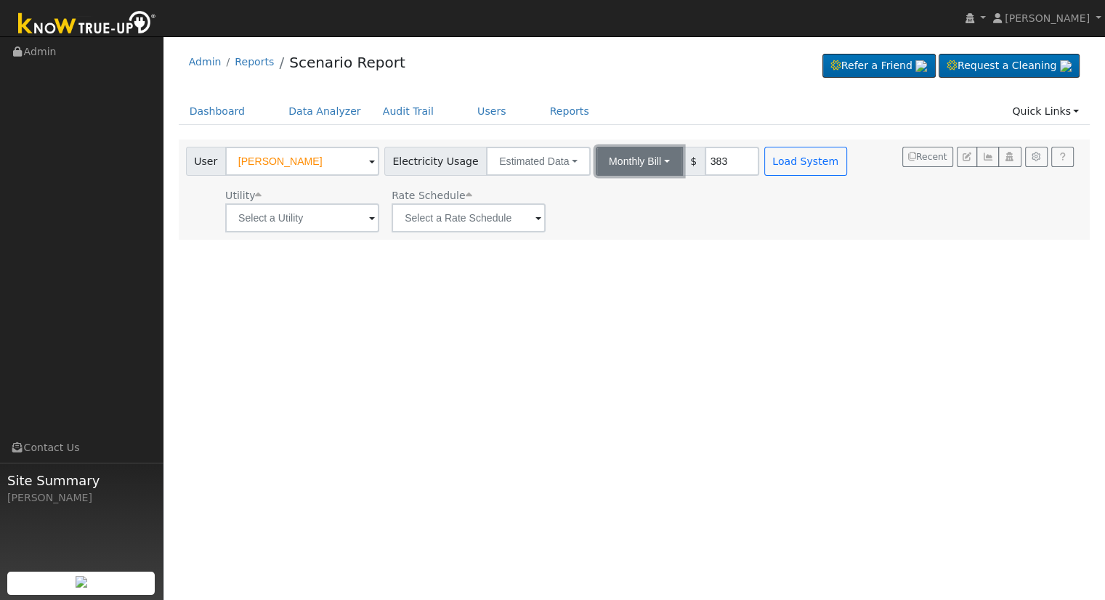
click at [604, 160] on button "Monthly Bill" at bounding box center [639, 161] width 87 height 29
click at [639, 195] on link "Annual Consumption" at bounding box center [620, 193] width 127 height 20
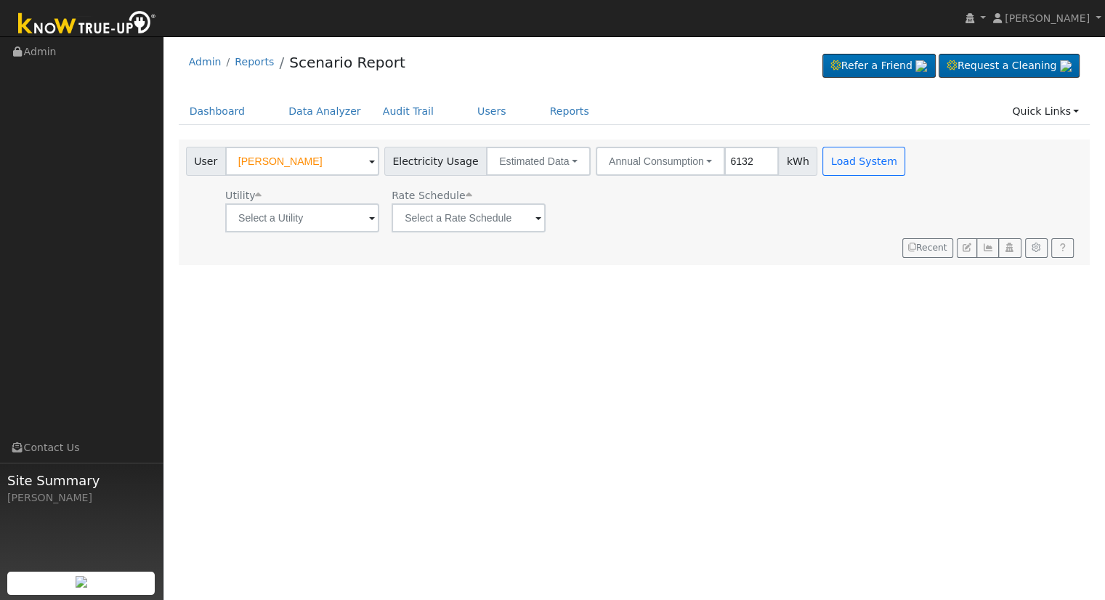
type input "6132"
click at [352, 211] on input "text" at bounding box center [302, 217] width 154 height 29
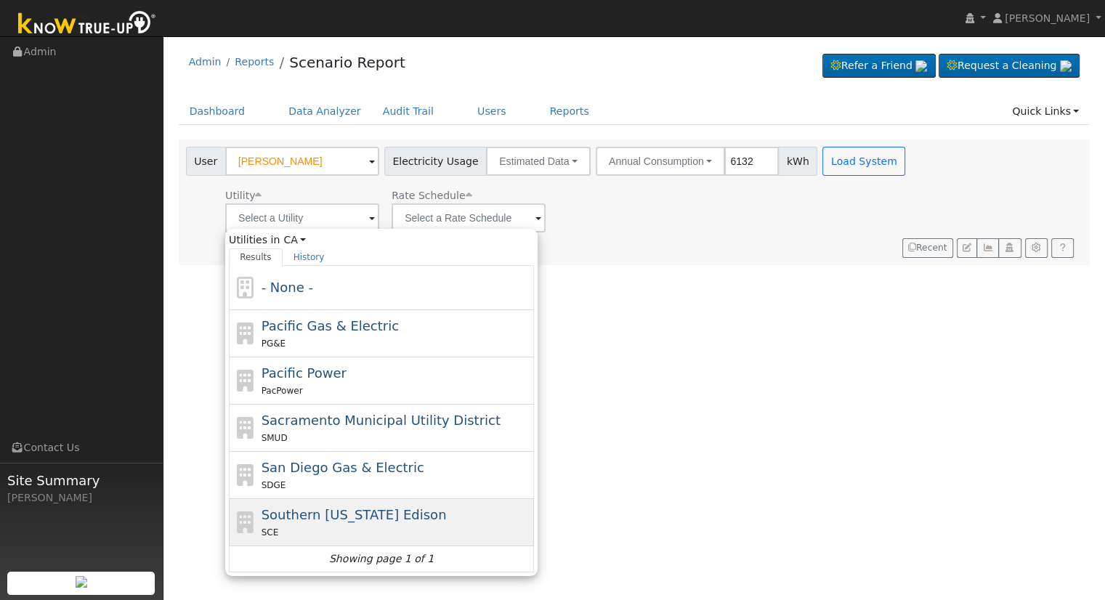
click at [360, 508] on span "Southern California Edison" at bounding box center [354, 514] width 185 height 15
type input "Southern California Edison"
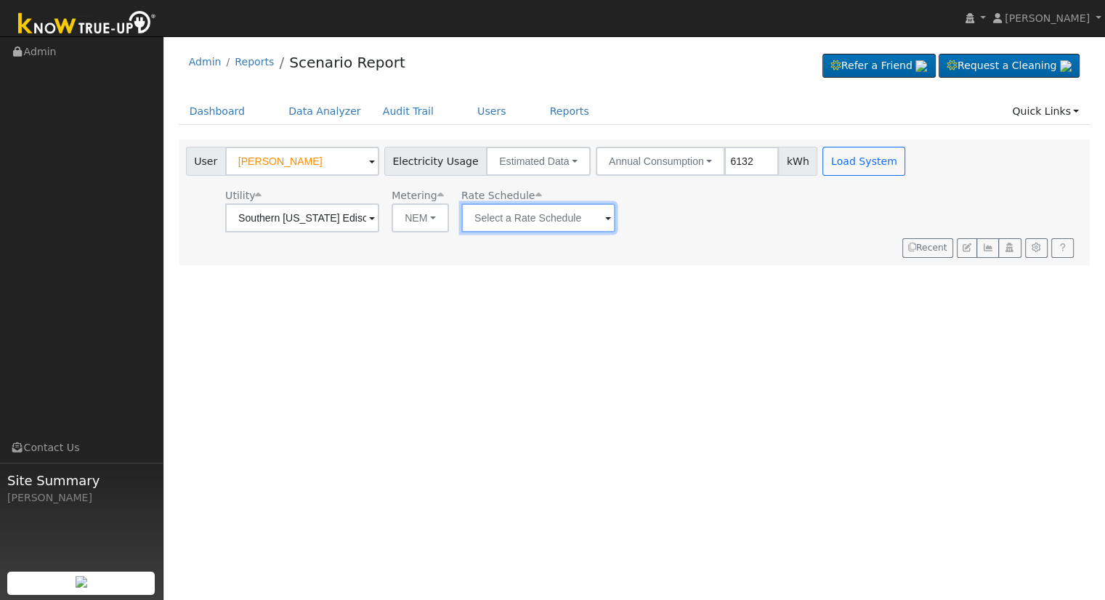
click at [517, 216] on input "text" at bounding box center [538, 217] width 154 height 29
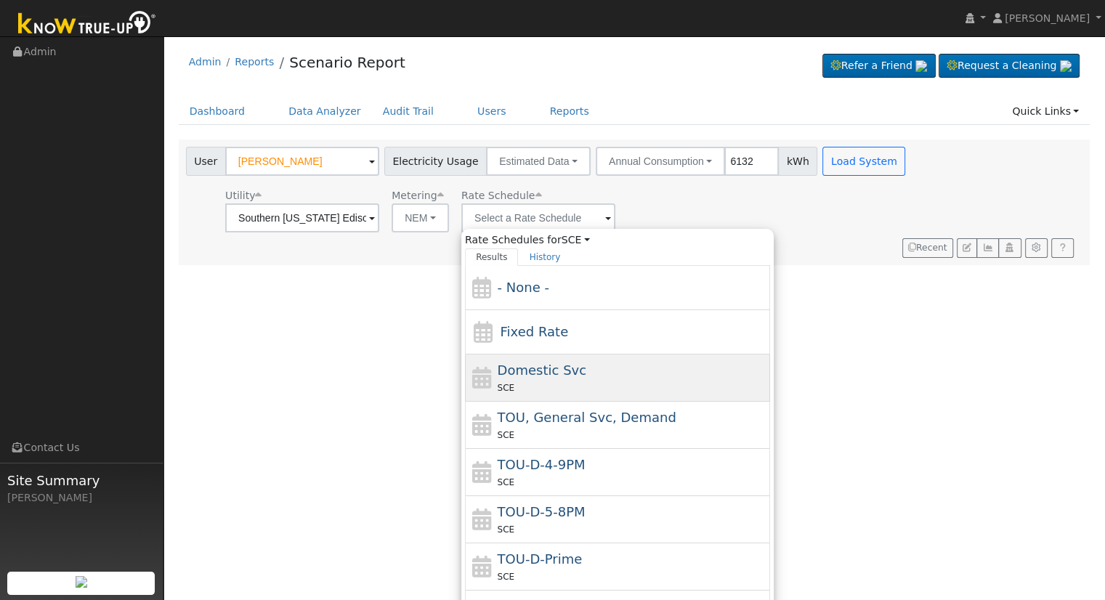
click at [529, 376] on span "Domestic Svc" at bounding box center [542, 370] width 89 height 15
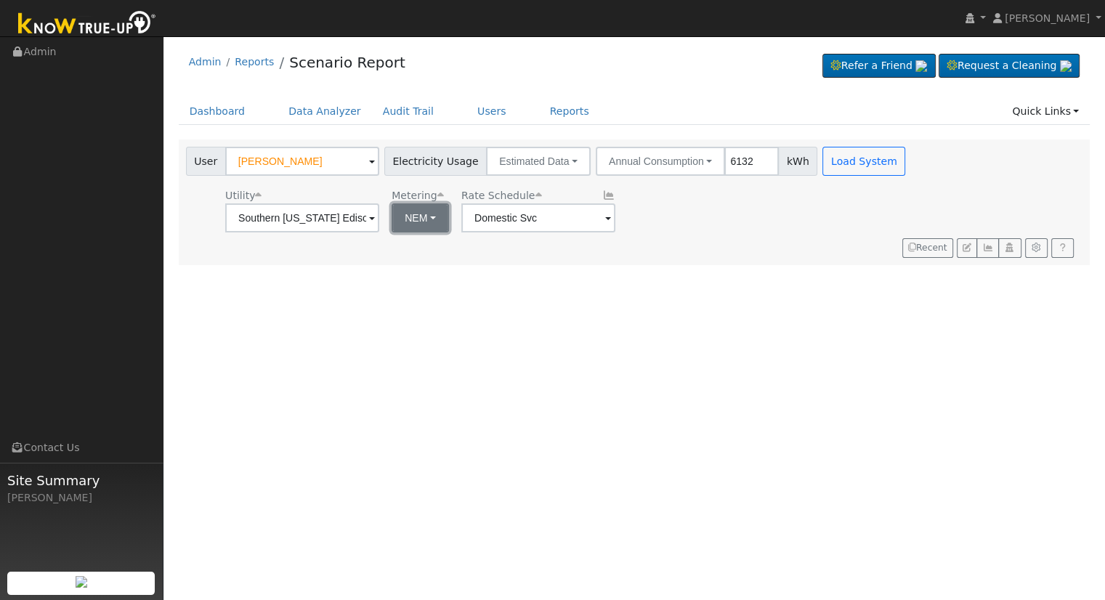
click at [423, 219] on button "NEM" at bounding box center [420, 217] width 57 height 29
click at [431, 267] on link "NBT" at bounding box center [441, 271] width 101 height 20
type input "TOU-D-PRIME"
click at [680, 217] on button "ACC Plus" at bounding box center [665, 217] width 79 height 29
click at [413, 216] on button "NBT" at bounding box center [419, 217] width 55 height 29
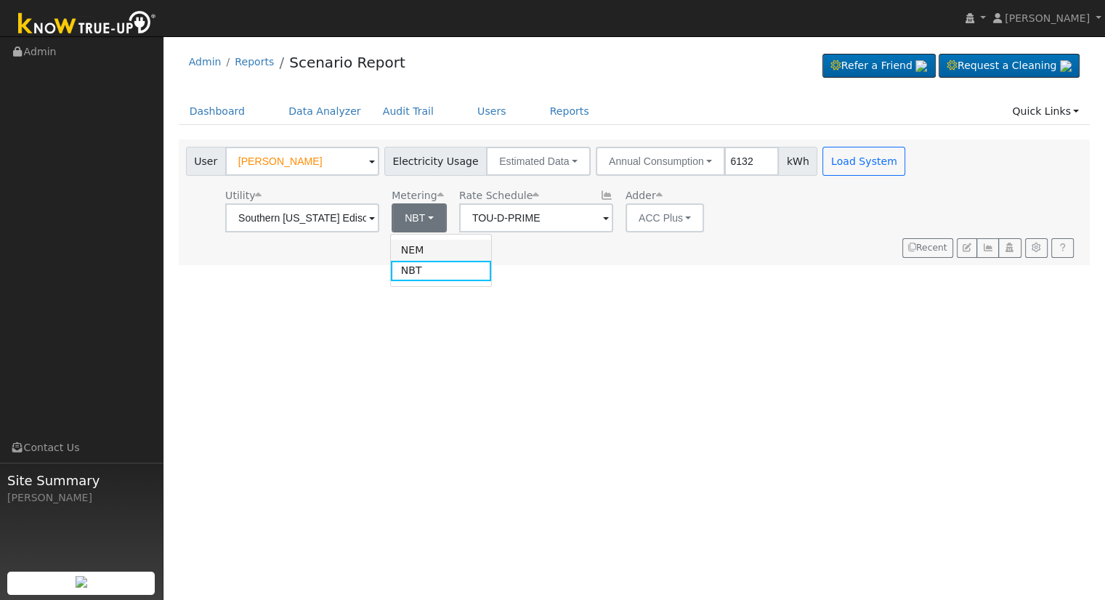
click at [431, 253] on link "NEM" at bounding box center [441, 250] width 101 height 20
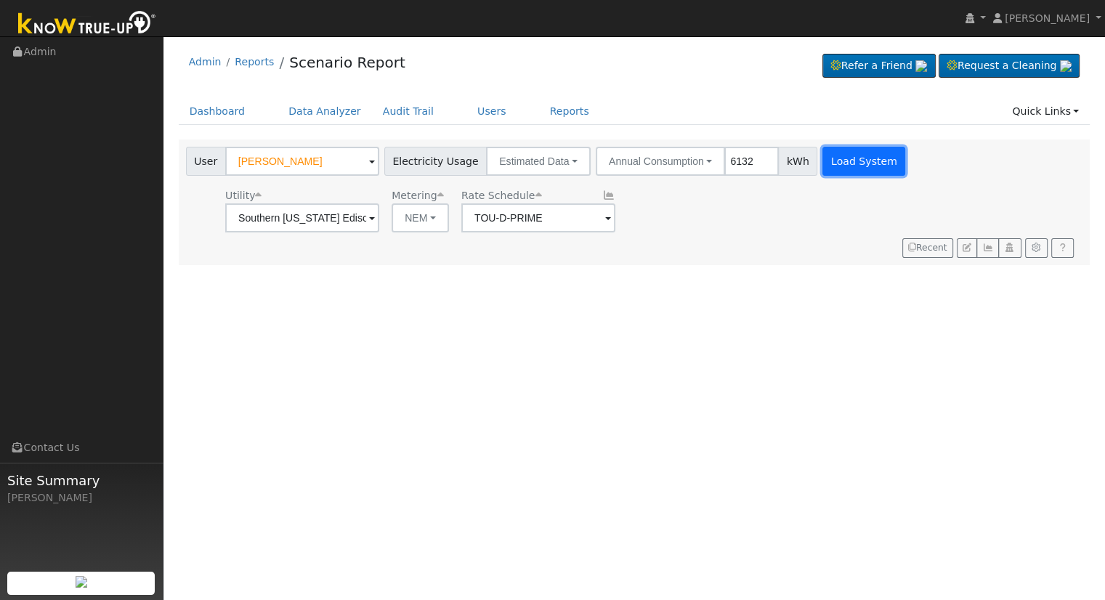
click at [836, 162] on button "Load System" at bounding box center [864, 161] width 83 height 29
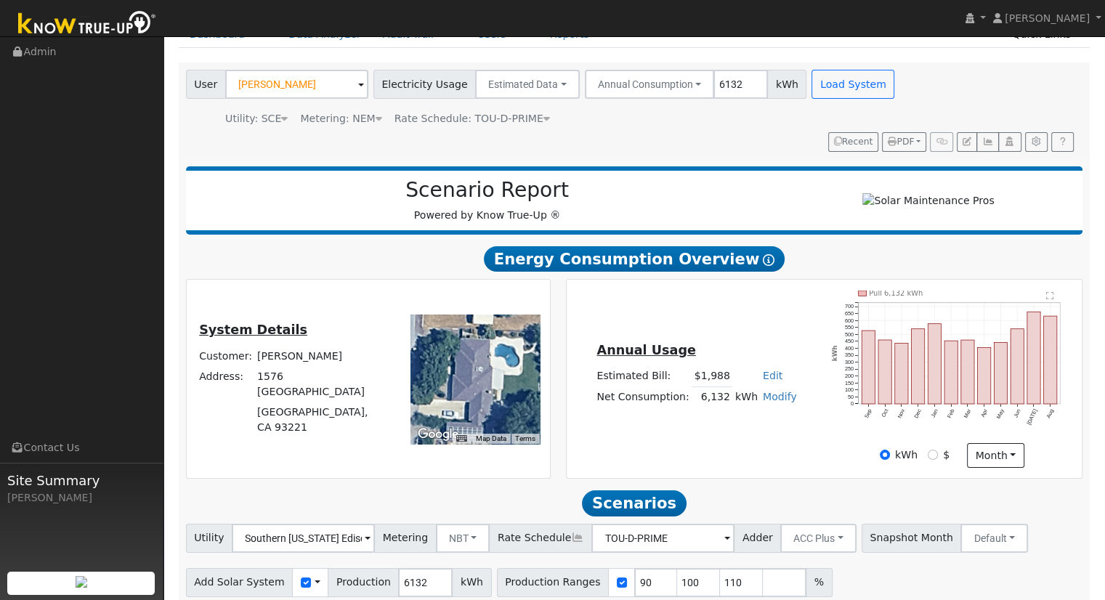
scroll to position [139, 0]
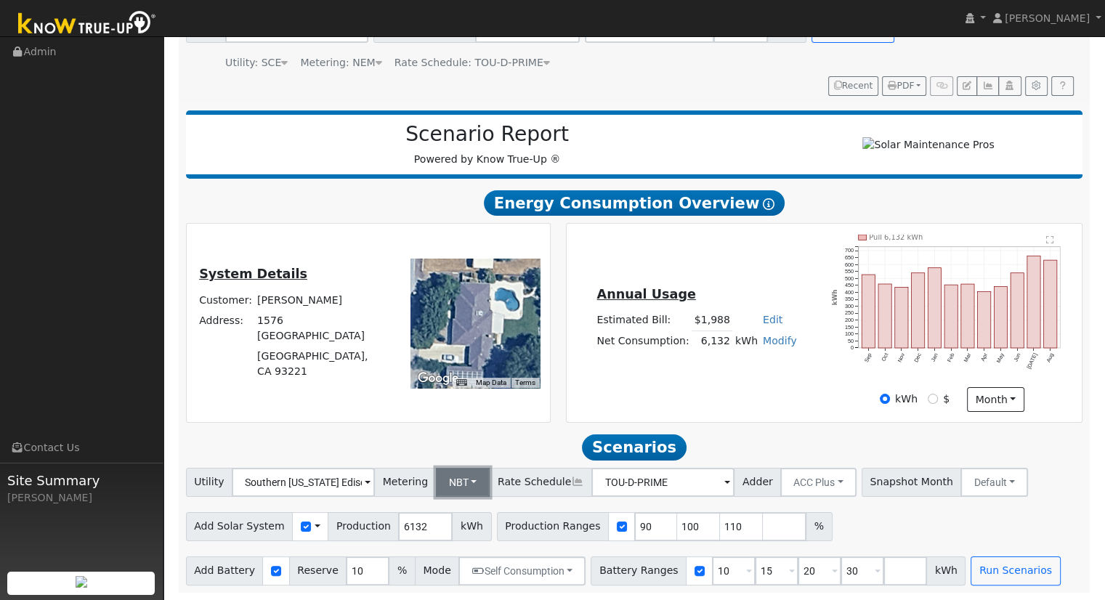
click at [453, 477] on button "NBT" at bounding box center [463, 482] width 54 height 29
click at [466, 513] on link "NEM" at bounding box center [474, 514] width 101 height 20
click at [543, 57] on icon at bounding box center [546, 62] width 7 height 10
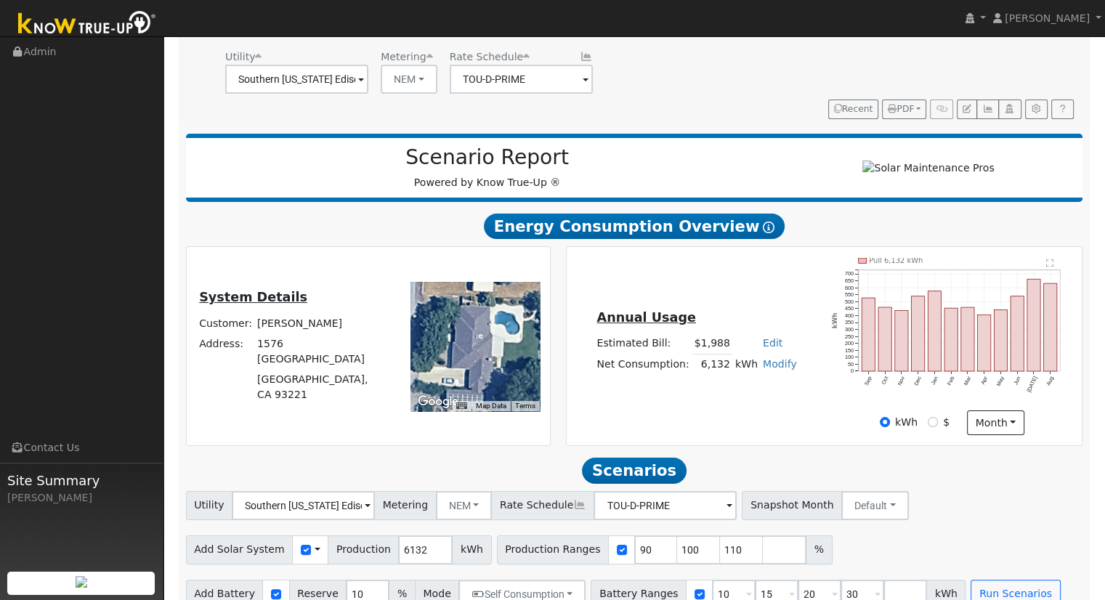
click at [606, 82] on div "Utility Southern California Edison Metering NEM NEM NBT Rate Schedule TOU-D-PRI…" at bounding box center [542, 68] width 718 height 49
click at [764, 342] on link "Edit" at bounding box center [773, 343] width 20 height 12
type input "2135"
click at [744, 287] on div "Annual Usage Estimated Bill: $1,988 Edit Estimated Bill $ 2135 Annual Net Consu…" at bounding box center [824, 346] width 511 height 177
drag, startPoint x: 698, startPoint y: 370, endPoint x: 753, endPoint y: 373, distance: 54.6
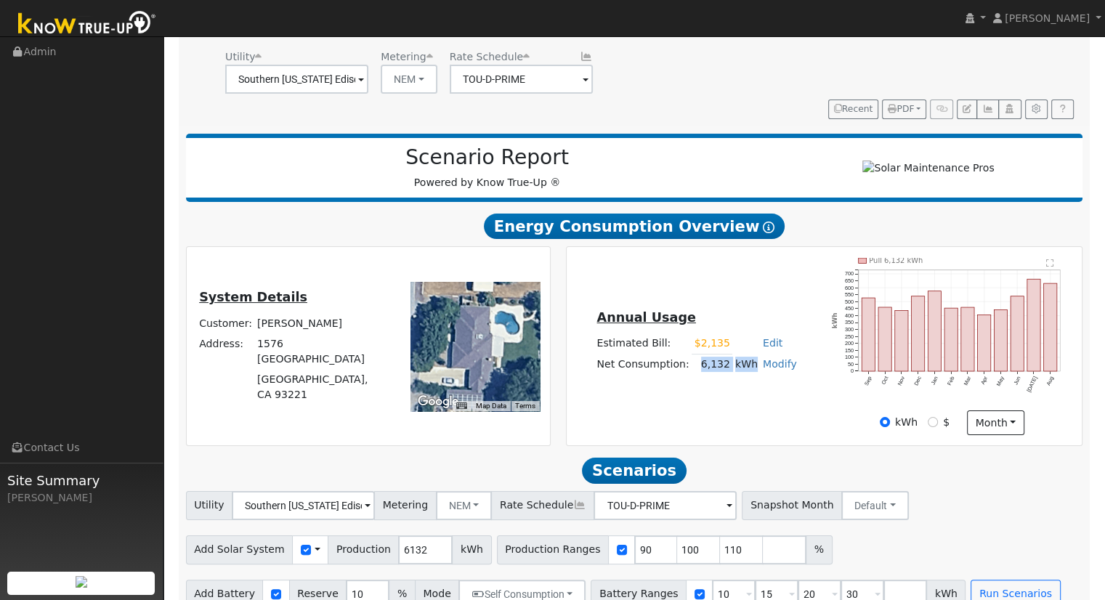
click at [753, 373] on tr "Net Consumption: 6,132 kWh Modify Add Consumption Add Electric Vehicle Add Cons…" at bounding box center [696, 364] width 205 height 21
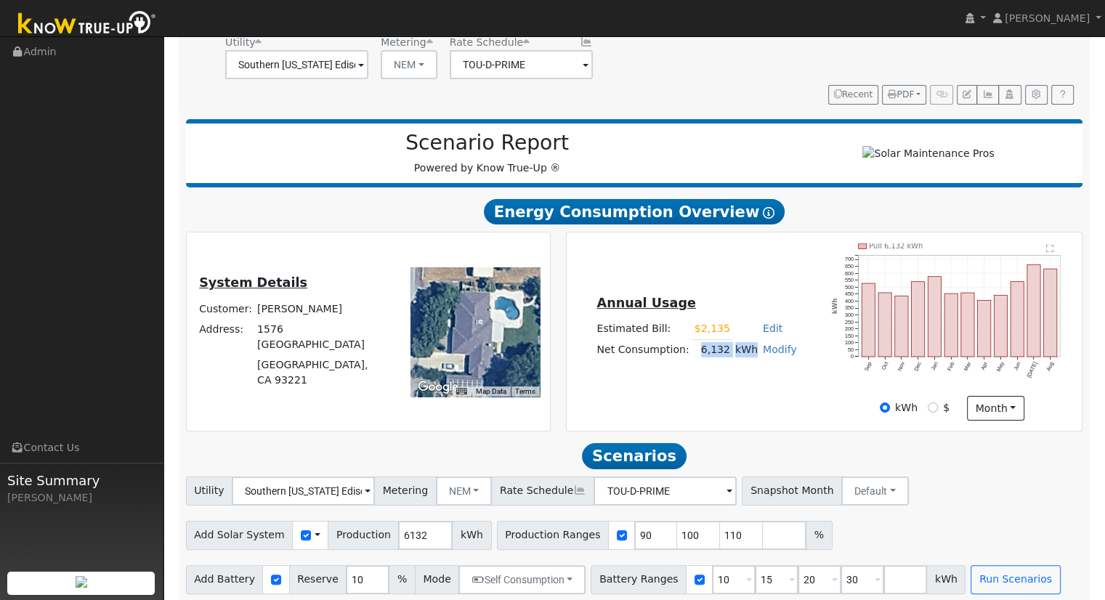
scroll to position [168, 0]
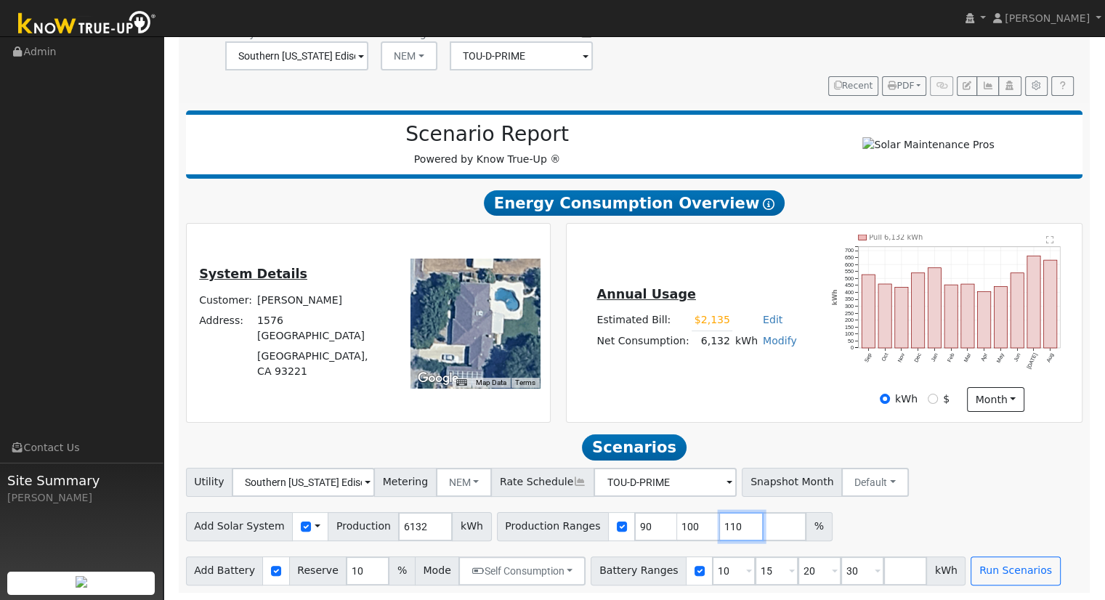
click at [720, 524] on input "110" at bounding box center [742, 526] width 44 height 29
click at [700, 485] on input "TOU-D-PRIME" at bounding box center [665, 482] width 143 height 29
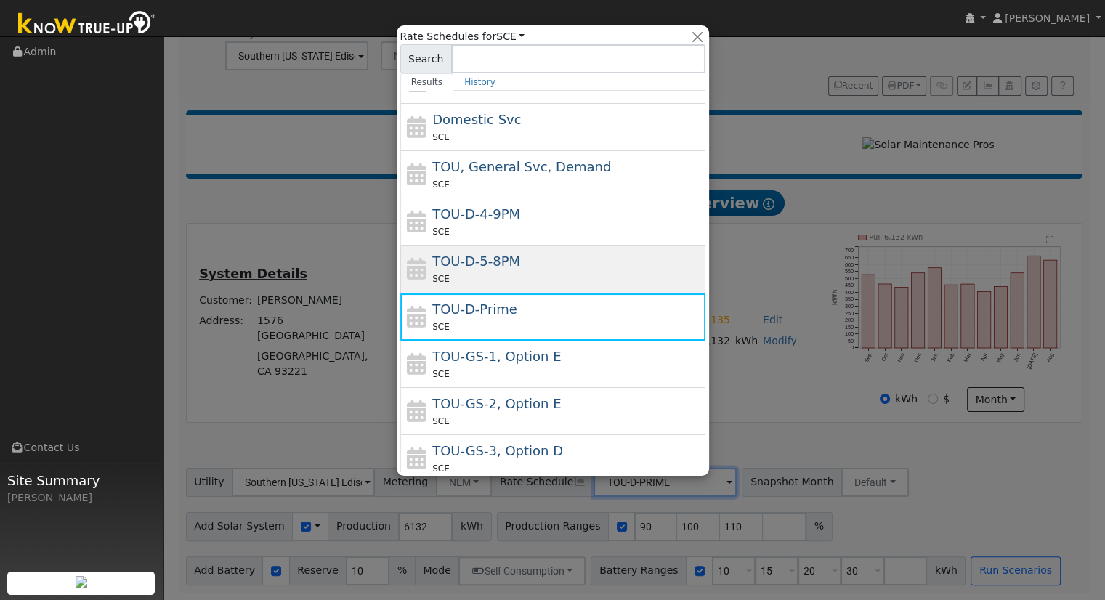
scroll to position [0, 0]
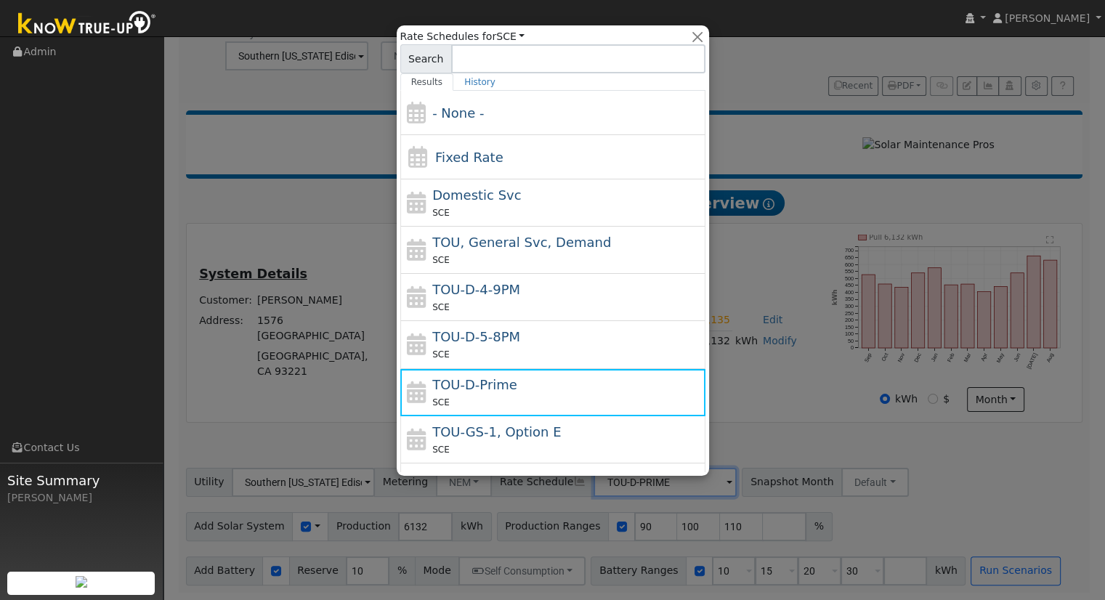
click at [793, 239] on div at bounding box center [552, 300] width 1105 height 600
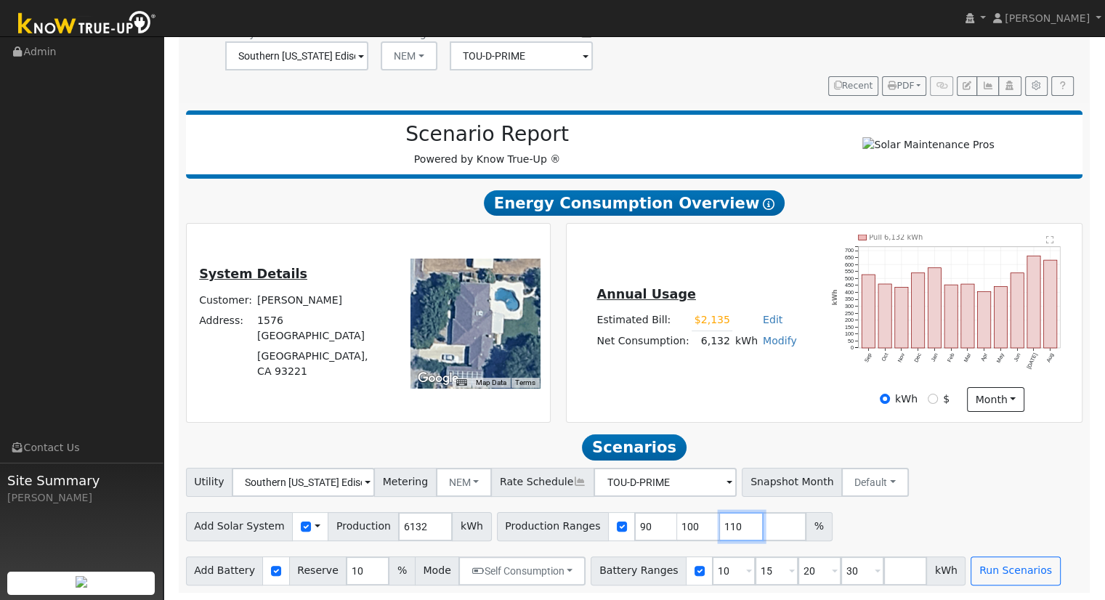
click at [720, 524] on input "110" at bounding box center [742, 526] width 44 height 29
type input "1"
type input "103.995434"
click at [841, 568] on input "30" at bounding box center [863, 571] width 44 height 29
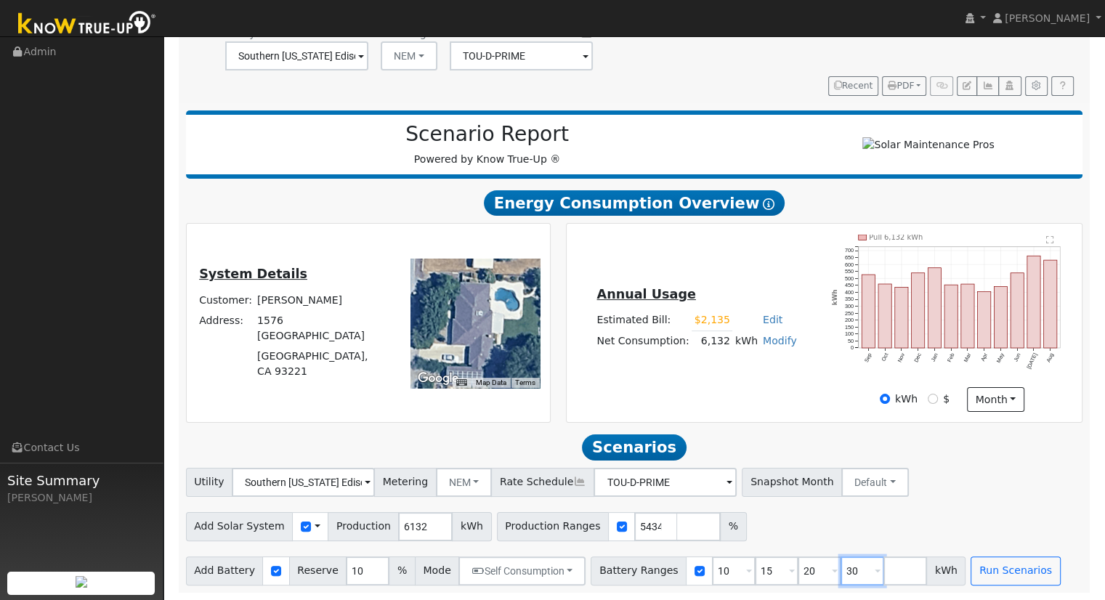
scroll to position [0, 0]
type input "3"
click at [798, 564] on input "20" at bounding box center [820, 571] width 44 height 29
type input "2"
click at [755, 567] on input "15" at bounding box center [777, 571] width 44 height 29
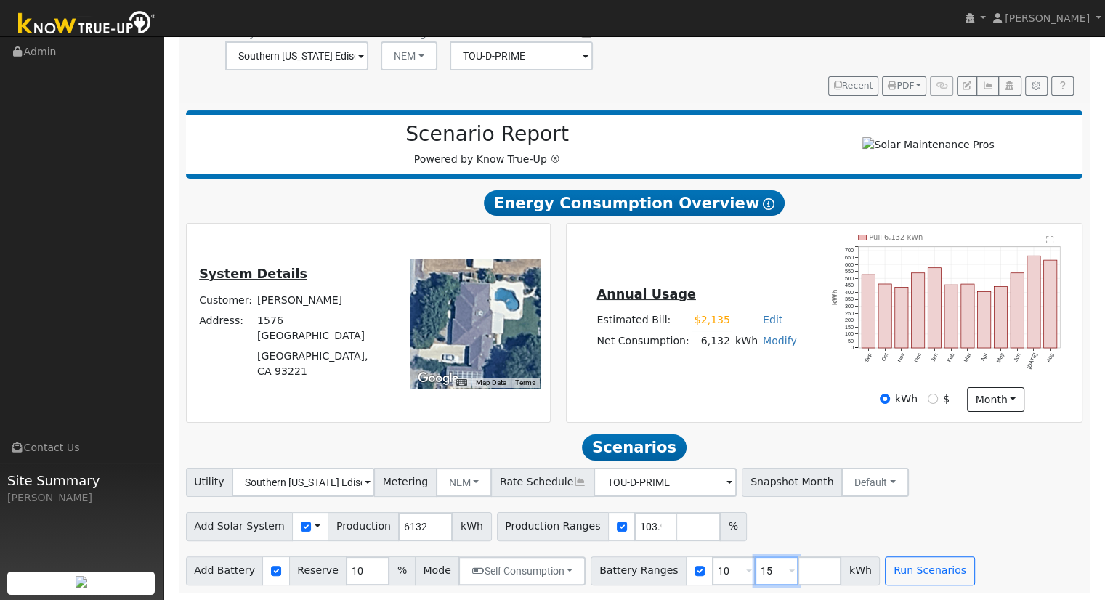
type input "1"
click at [878, 572] on button "Run Scenarios" at bounding box center [886, 571] width 89 height 29
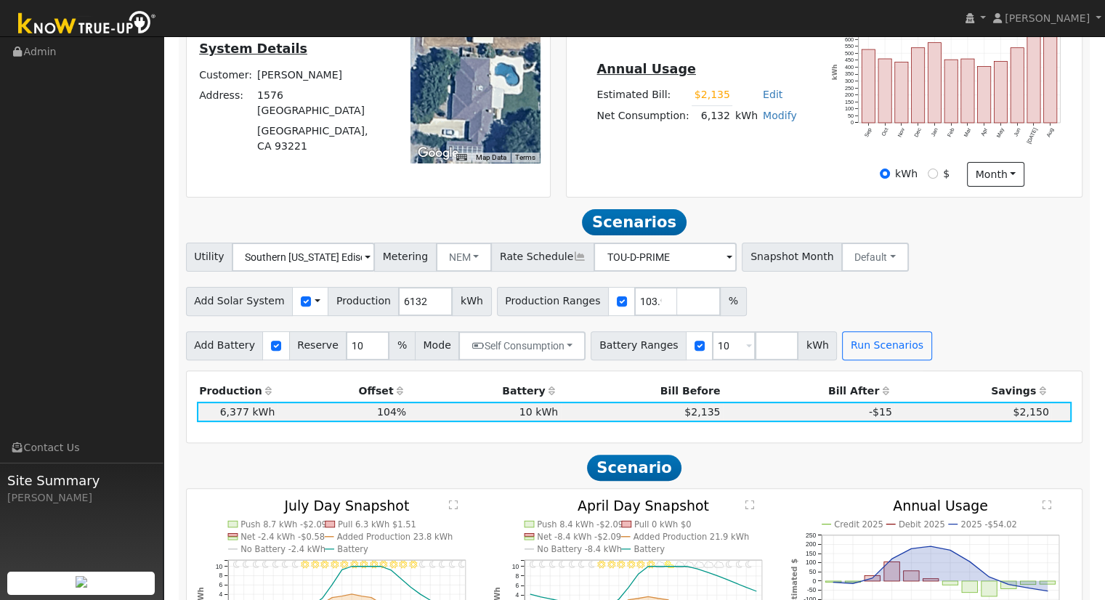
scroll to position [339, 0]
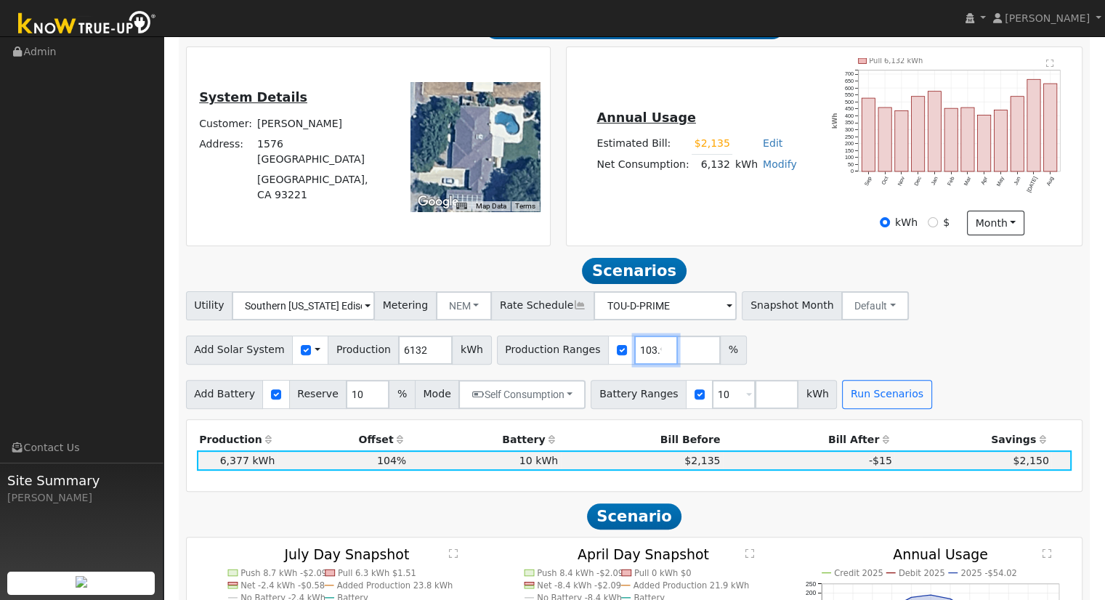
click at [634, 355] on input "103.995434" at bounding box center [656, 350] width 44 height 29
type input "96.8199609"
click at [863, 400] on button "Run Scenarios" at bounding box center [886, 394] width 89 height 29
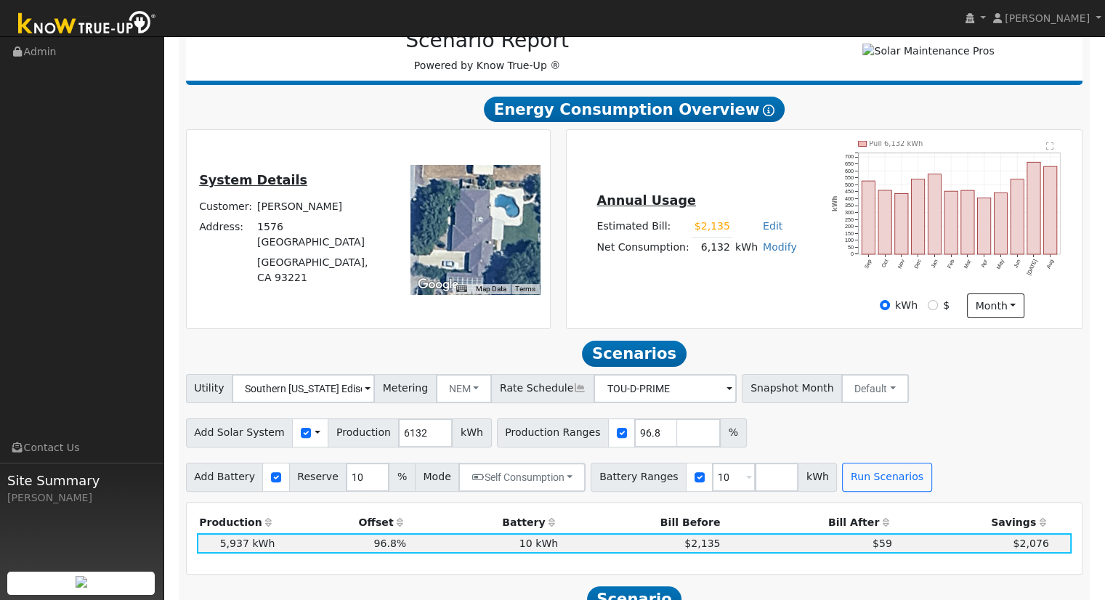
scroll to position [243, 0]
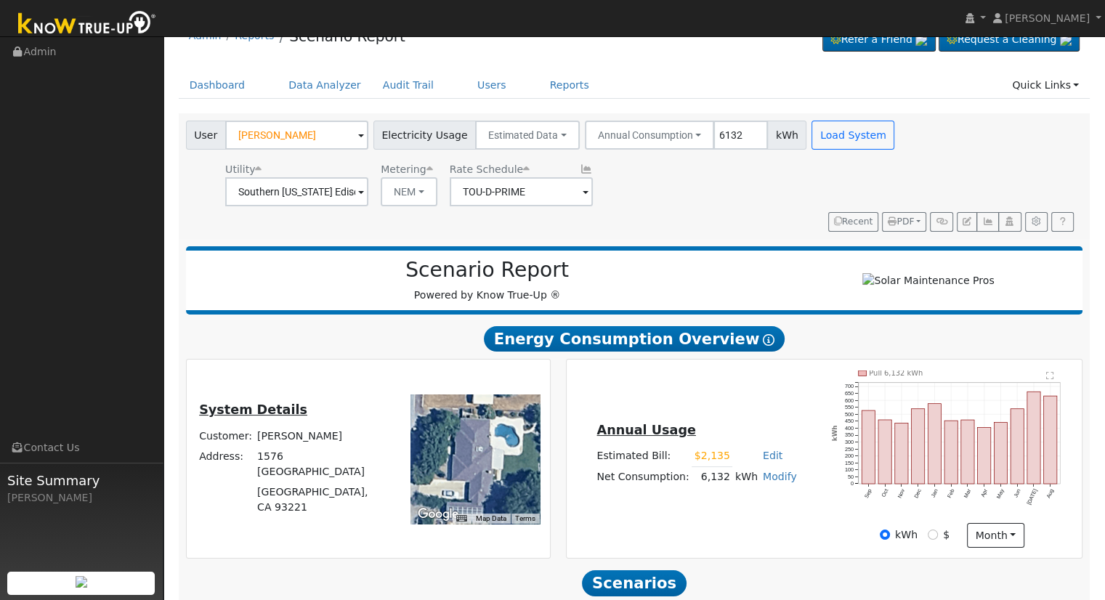
scroll to position [0, 0]
